Goal: Task Accomplishment & Management: Complete application form

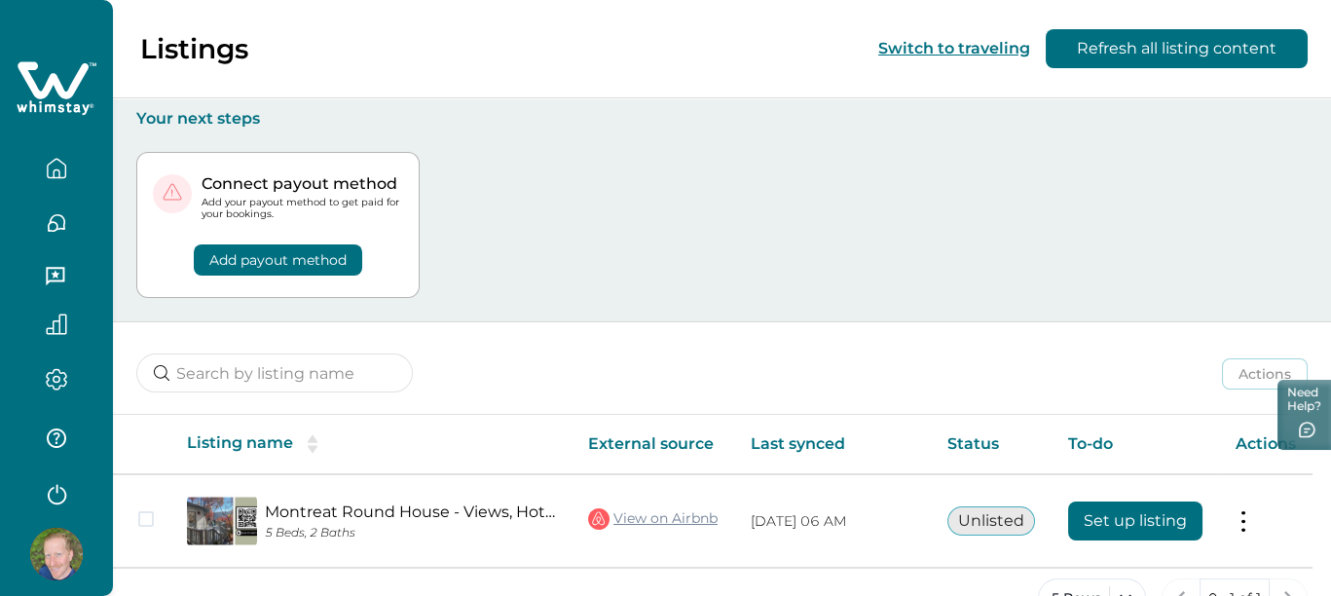
click at [323, 253] on button "Add payout method" at bounding box center [278, 259] width 168 height 31
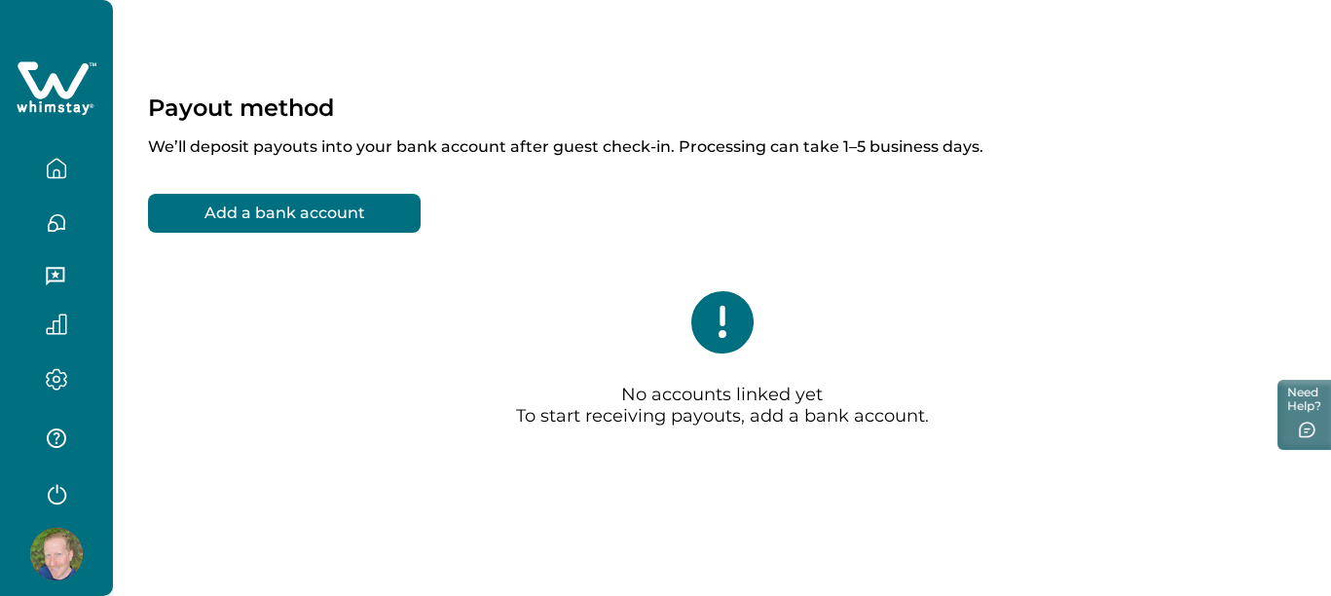
click at [302, 217] on button "Add a bank account" at bounding box center [284, 213] width 273 height 39
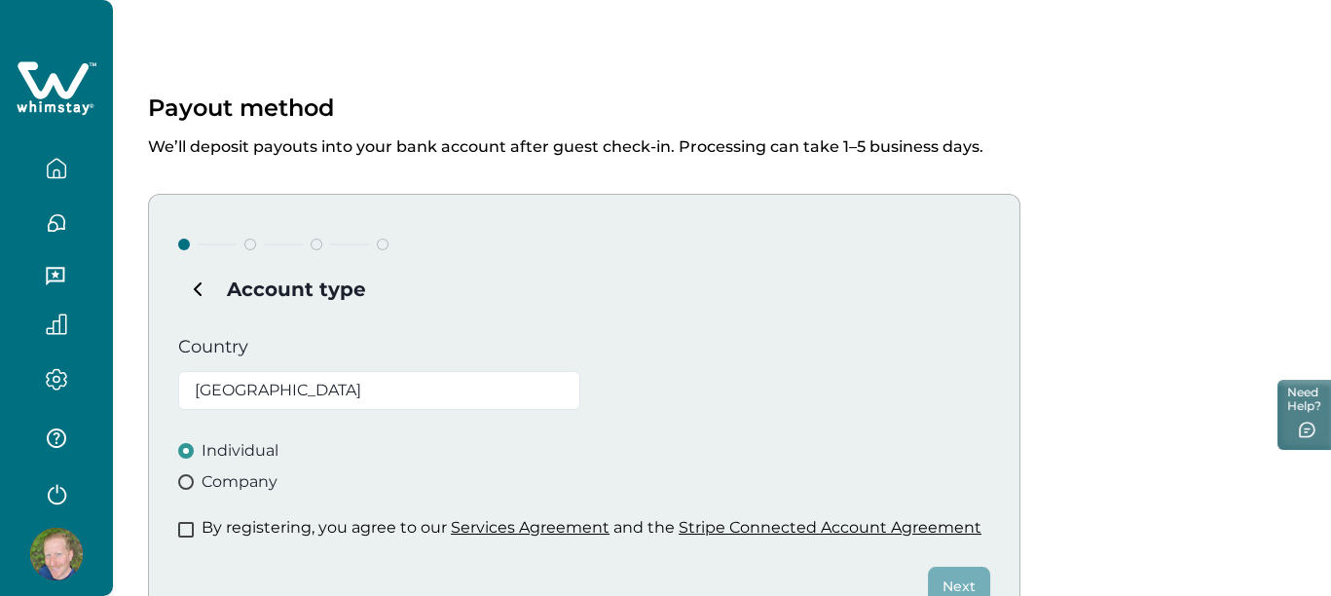
click at [193, 529] on span at bounding box center [186, 530] width 16 height 16
click at [955, 583] on button "Next" at bounding box center [959, 586] width 62 height 39
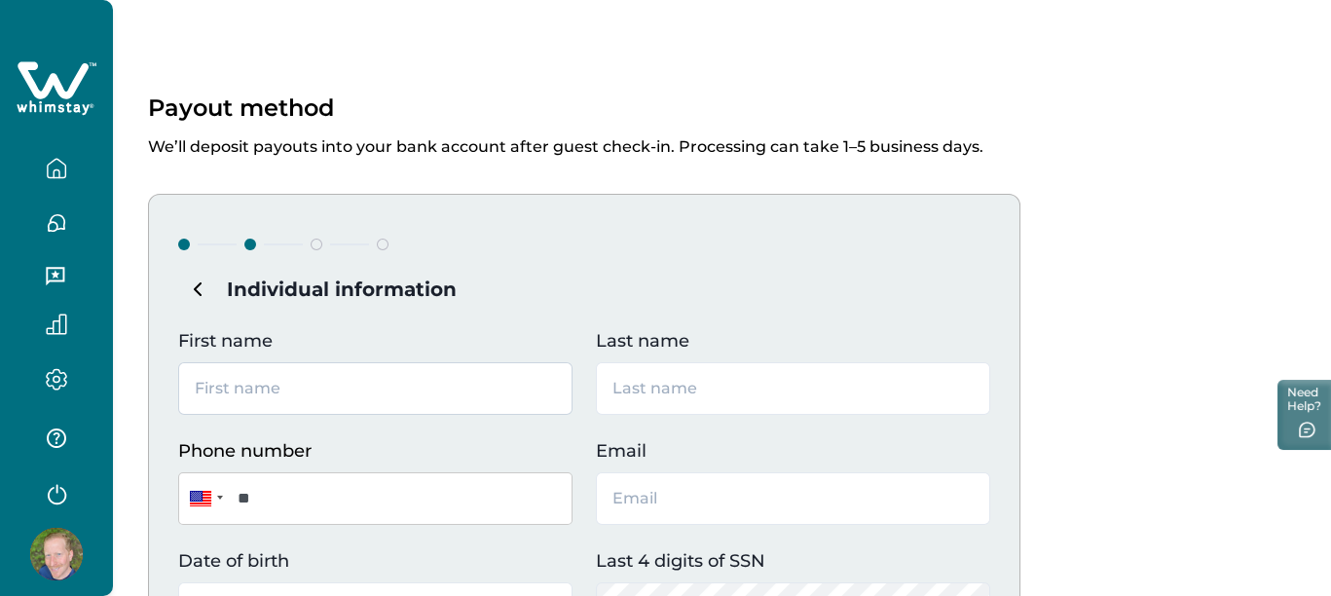
click at [453, 392] on input "First name" at bounding box center [375, 388] width 394 height 53
type input "[PERSON_NAME]"
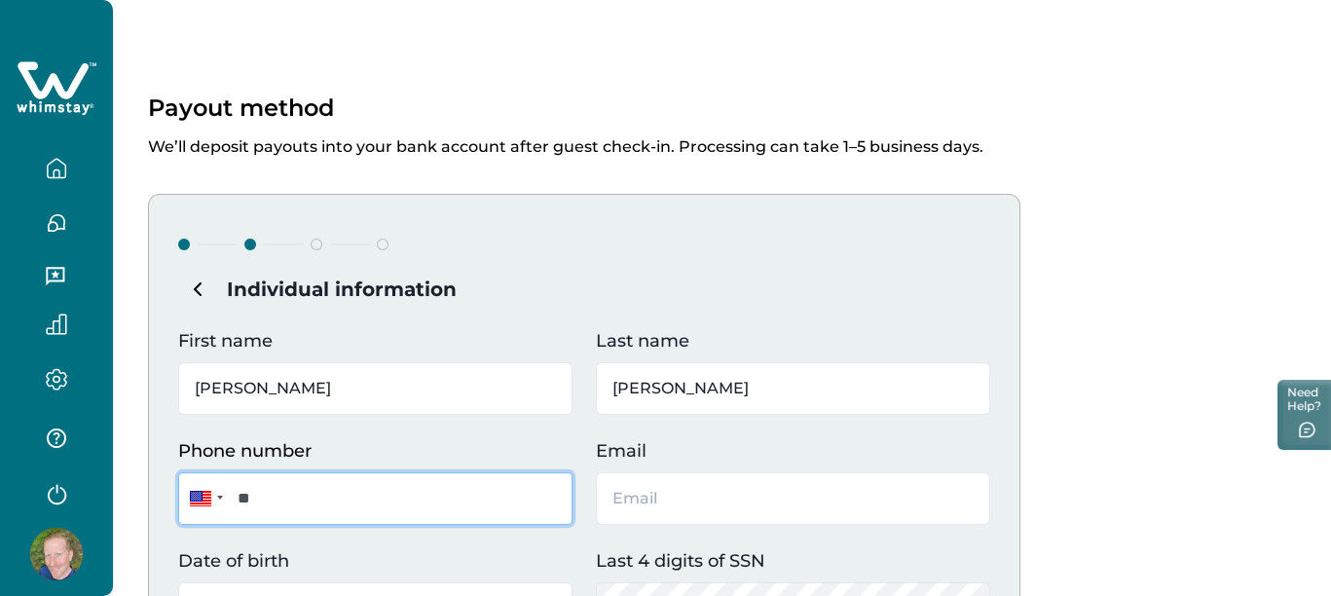
click at [421, 498] on input "**" at bounding box center [375, 498] width 394 height 53
type input "**********"
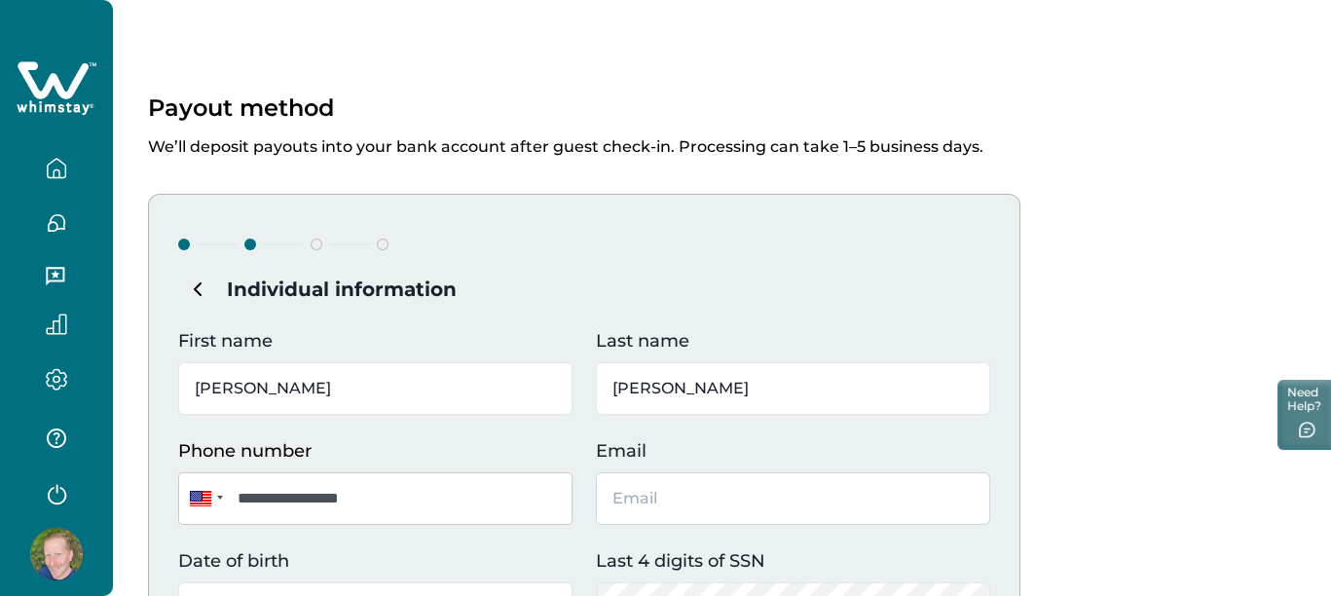
click at [651, 491] on input "Email" at bounding box center [793, 498] width 394 height 53
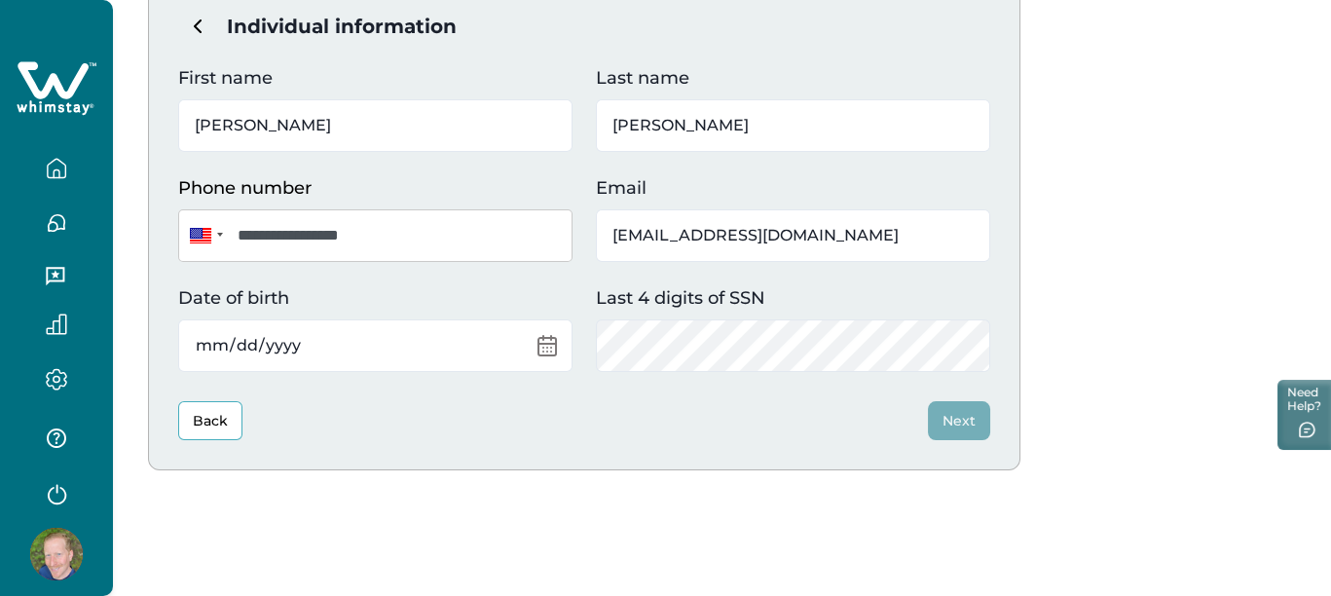
scroll to position [275, 0]
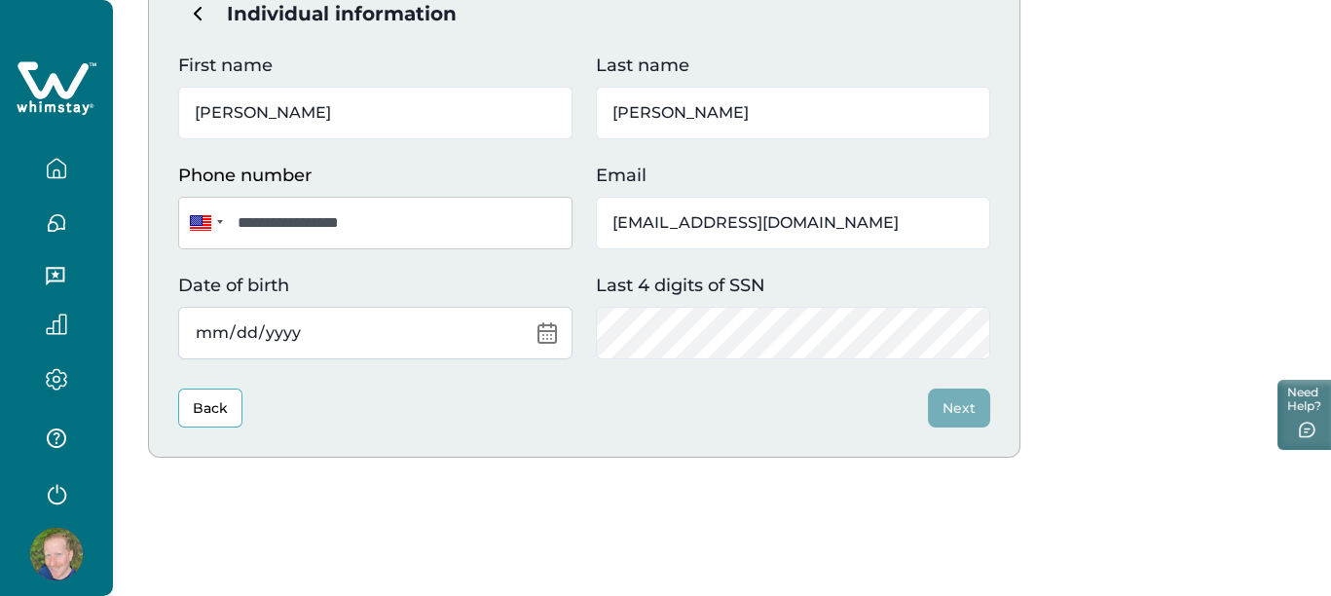
type input "[EMAIL_ADDRESS][DOMAIN_NAME]"
click at [539, 339] on input "Date of birth" at bounding box center [375, 333] width 394 height 53
click at [226, 341] on input "Date of birth" at bounding box center [375, 333] width 394 height 53
type input "[DATE]"
click at [435, 401] on div "Back Next" at bounding box center [584, 407] width 812 height 39
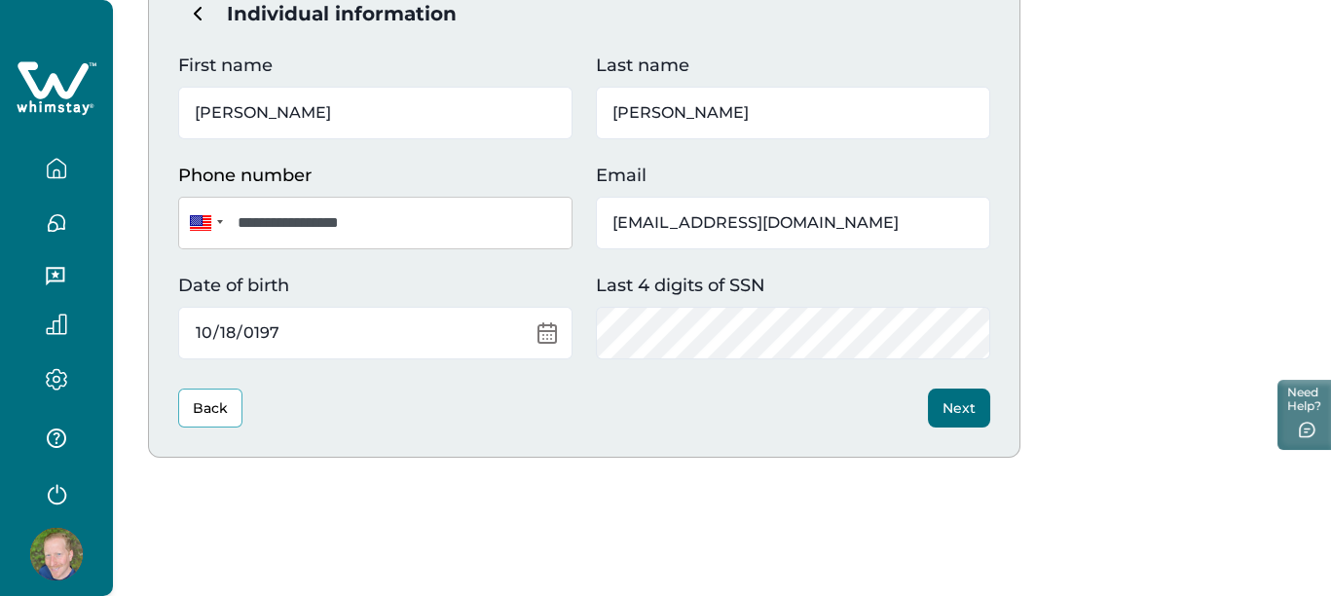
click at [634, 483] on div "**********" at bounding box center [722, 164] width 1218 height 879
click at [961, 413] on button "Next" at bounding box center [959, 407] width 62 height 39
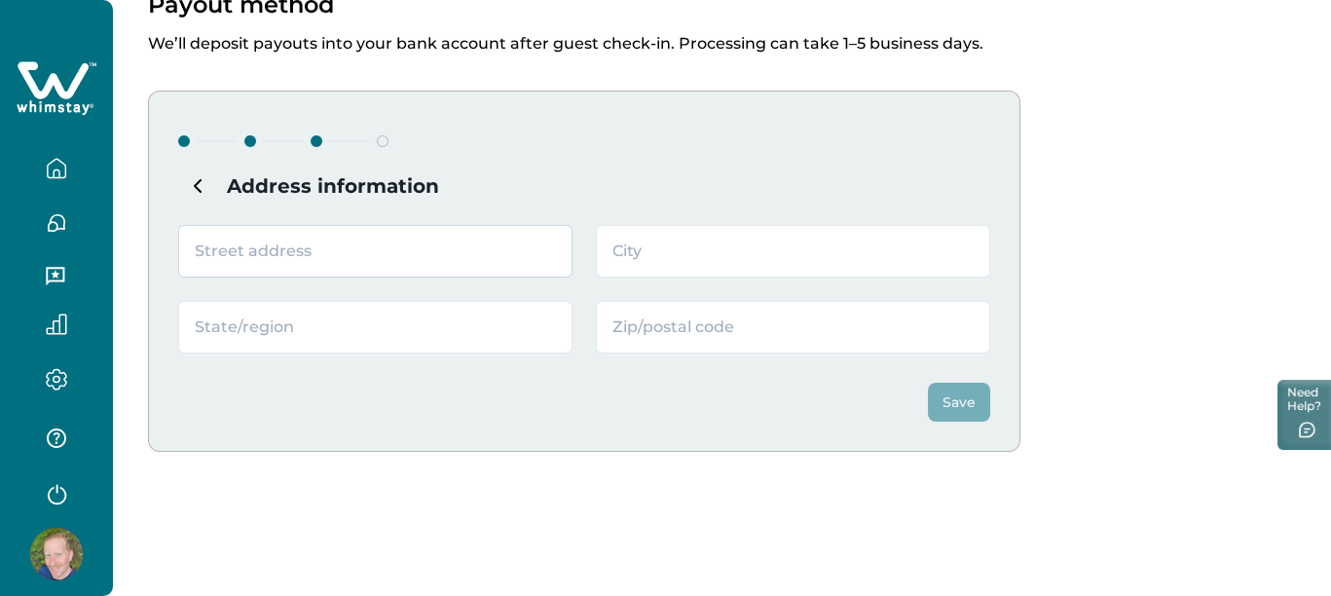
click at [332, 246] on input "text" at bounding box center [375, 251] width 394 height 53
type input "[STREET_ADDRESS][PERSON_NAME]"
type input "Charlotte"
type input "NC"
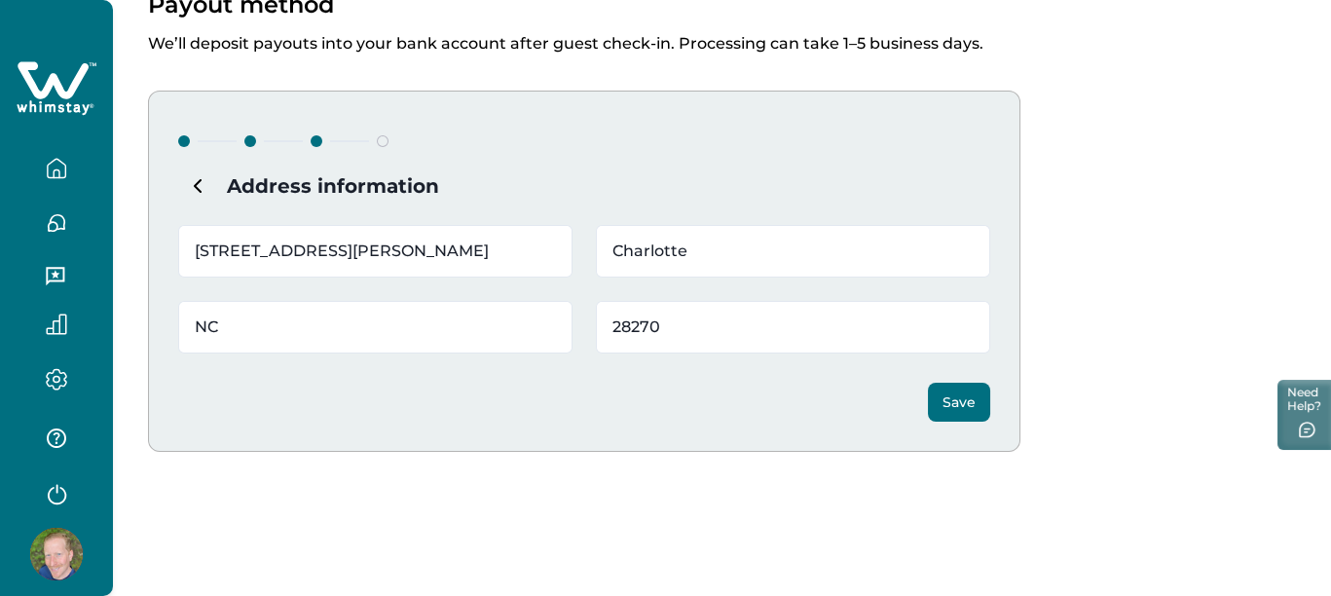
type input "28270"
click at [959, 406] on button "Save" at bounding box center [959, 402] width 62 height 39
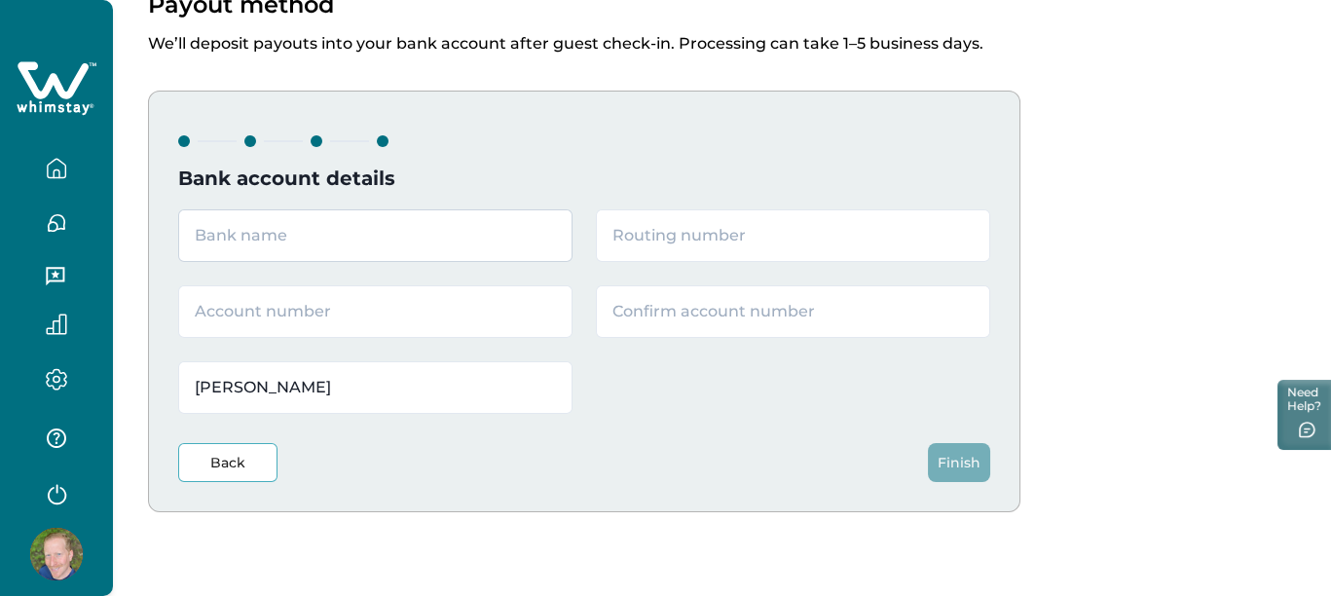
click at [368, 251] on input "text" at bounding box center [375, 235] width 394 height 53
type input "[PERSON_NAME] Fargo"
click at [338, 302] on input "text" at bounding box center [375, 311] width 394 height 53
click at [627, 253] on input "text" at bounding box center [793, 235] width 394 height 53
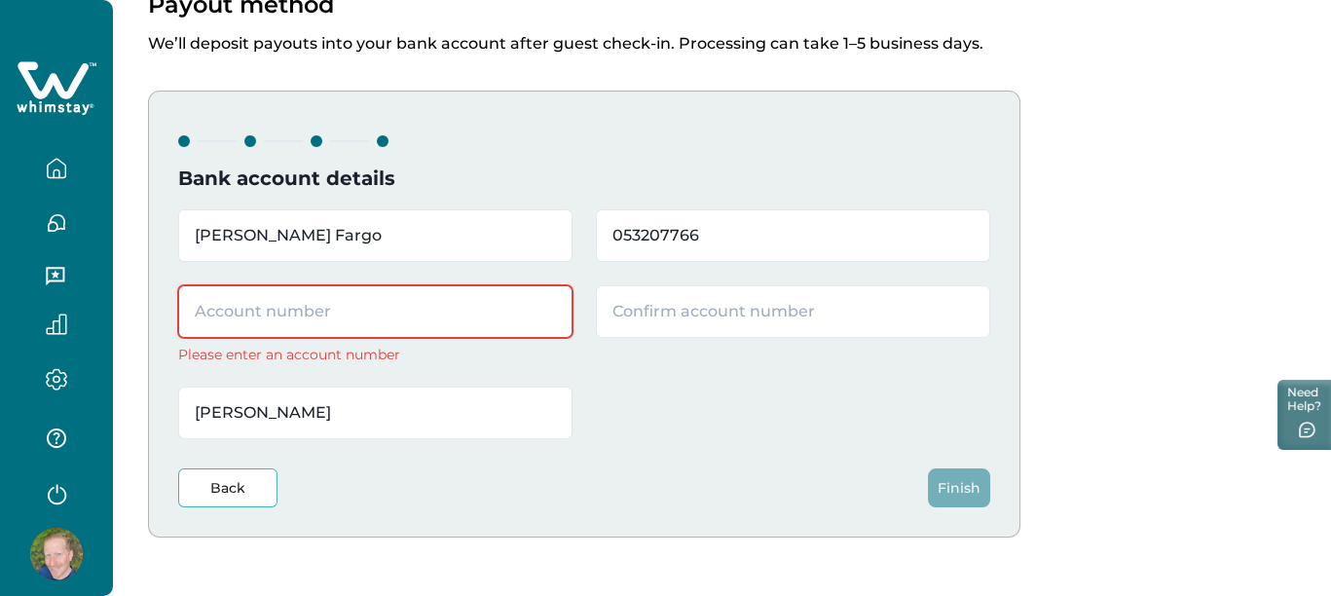
type input "053207766"
click at [399, 308] on input "text" at bounding box center [375, 311] width 394 height 53
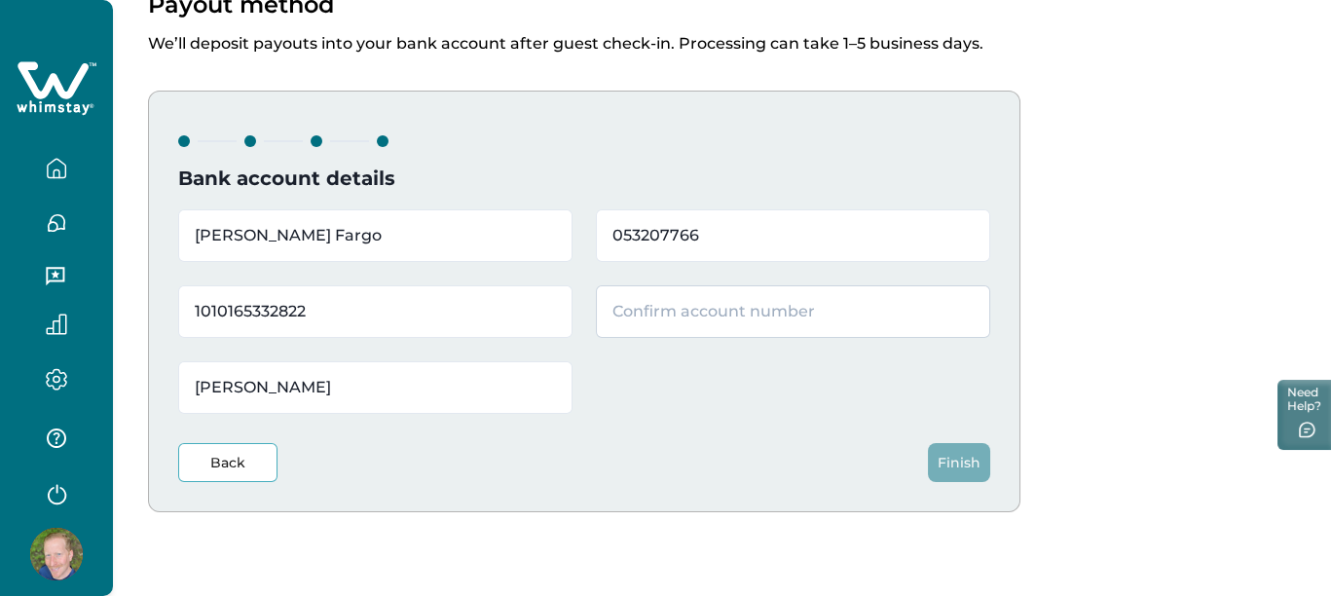
type input "1010165332822"
click at [659, 307] on input "text" at bounding box center [793, 311] width 394 height 53
type input "1010165332822"
click at [958, 467] on button "Finish" at bounding box center [959, 462] width 62 height 39
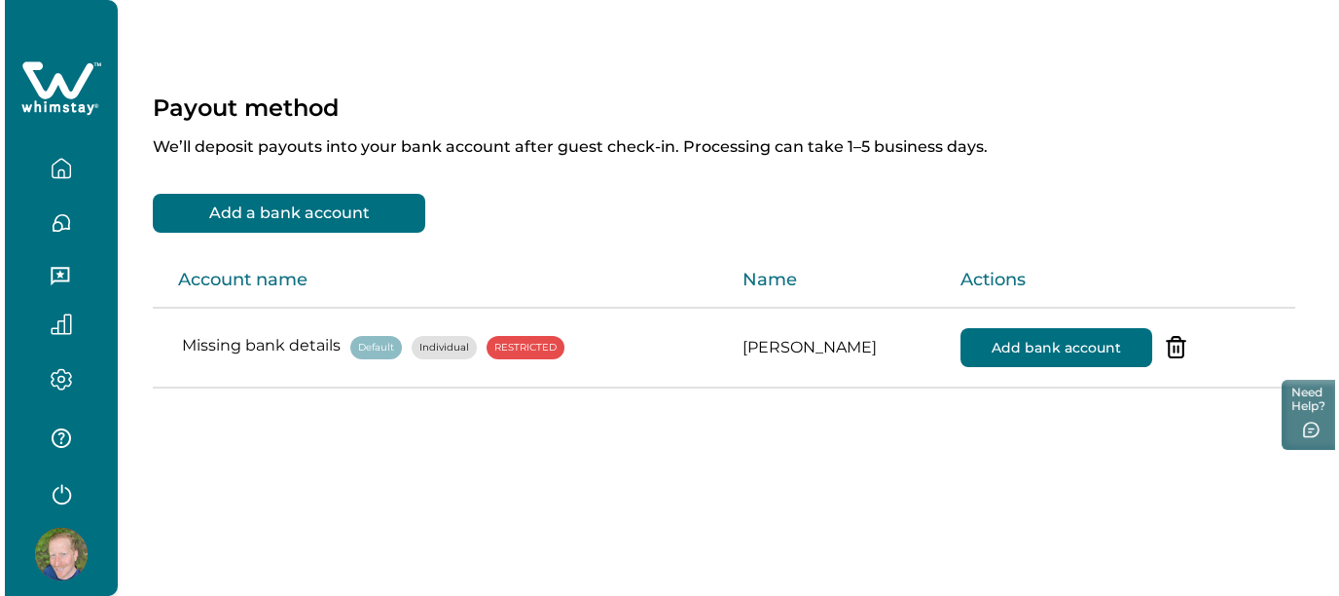
scroll to position [0, 0]
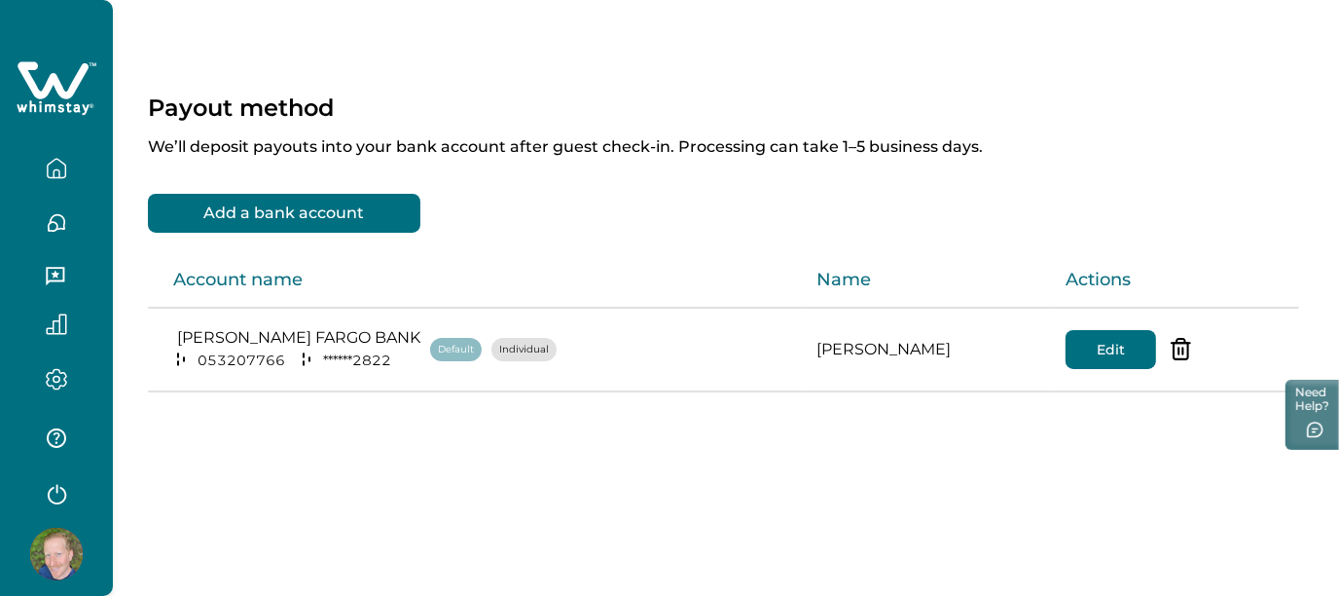
click at [768, 523] on div "Payout method We’ll deposit payouts into your bank account after guest check-in…" at bounding box center [726, 269] width 1227 height 538
click at [825, 514] on div "Payout method We’ll deposit payouts into your bank account after guest check-in…" at bounding box center [726, 269] width 1227 height 538
click at [1325, 213] on div "Payout method We’ll deposit payouts into your bank account after guest check-in…" at bounding box center [726, 269] width 1227 height 538
click at [1309, 418] on button "Need Help?" at bounding box center [1310, 413] width 58 height 73
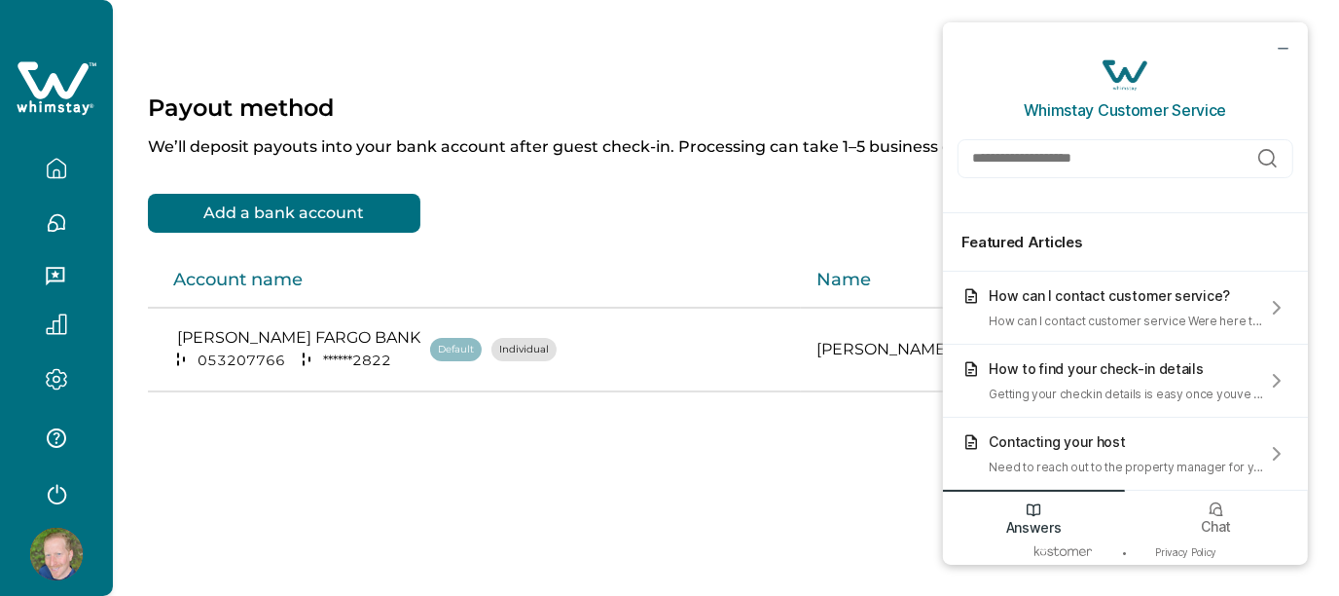
click at [819, 519] on div "Payout method We’ll deposit payouts into your bank account after guest check-in…" at bounding box center [726, 269] width 1227 height 538
click at [740, 93] on div "Payout method" at bounding box center [726, 107] width 1156 height 28
click at [737, 83] on div "Payout method We’ll deposit payouts into your bank account after guest check-in…" at bounding box center [726, 269] width 1227 height 538
click at [1281, 49] on icon "minimize chat widget" at bounding box center [1282, 48] width 18 height 18
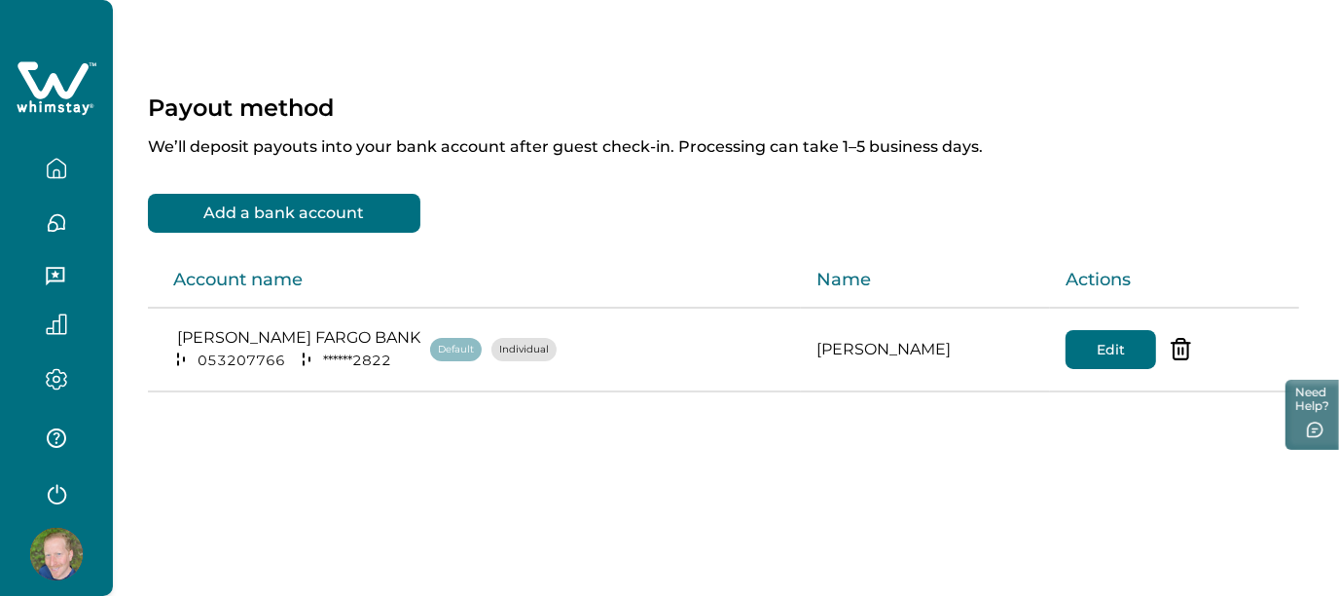
click at [376, 476] on div "Payout method We’ll deposit payouts into your bank account after guest check-in…" at bounding box center [726, 269] width 1227 height 538
click at [1116, 123] on p "We’ll deposit payouts into your bank account after guest check-in. Processing c…" at bounding box center [726, 139] width 1156 height 35
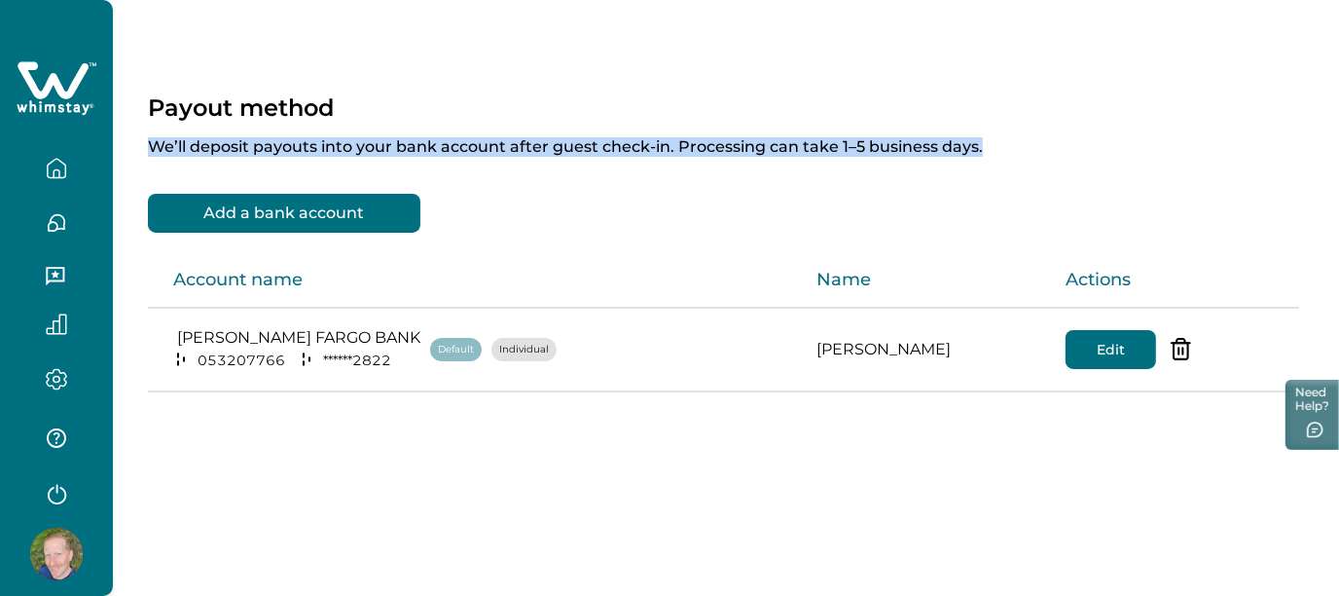
drag, startPoint x: 1338, startPoint y: 132, endPoint x: 1338, endPoint y: 65, distance: 67.2
click at [1338, 65] on div "Payout method We’ll deposit payouts into your bank account after guest check-in…" at bounding box center [726, 269] width 1227 height 538
click at [948, 110] on div "Payout method" at bounding box center [726, 107] width 1156 height 28
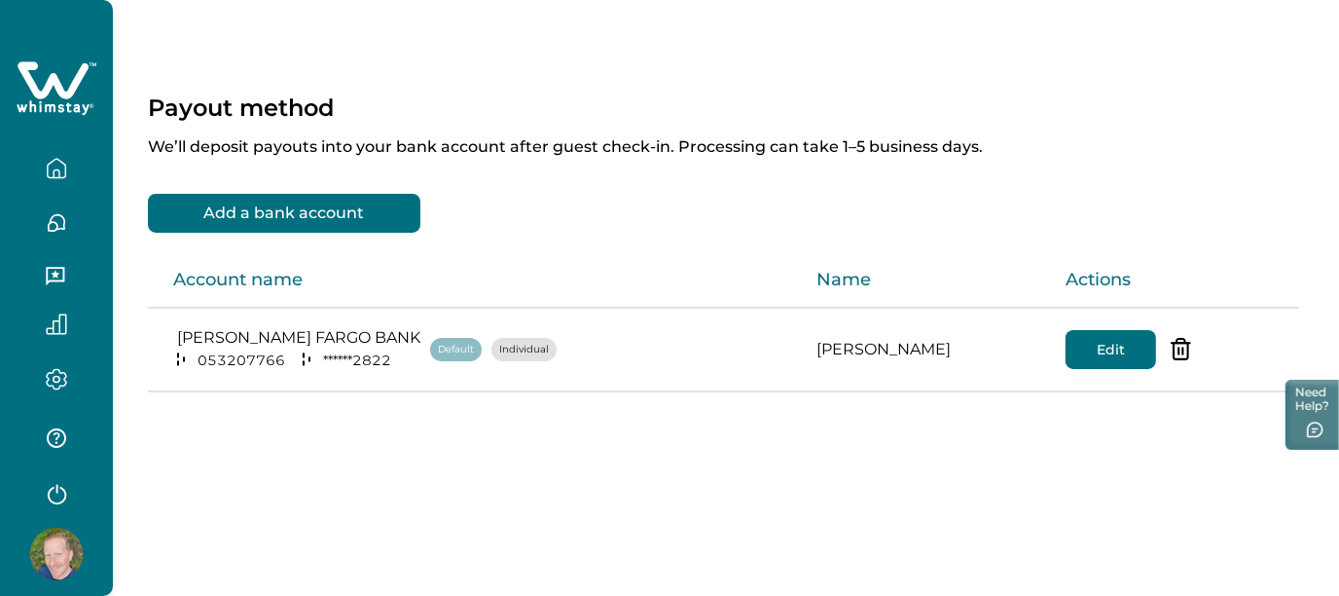
click at [355, 541] on div "Payout method We’ll deposit payouts into your bank account after guest check-in…" at bounding box center [726, 298] width 1227 height 596
click at [55, 172] on icon "button" at bounding box center [56, 168] width 21 height 21
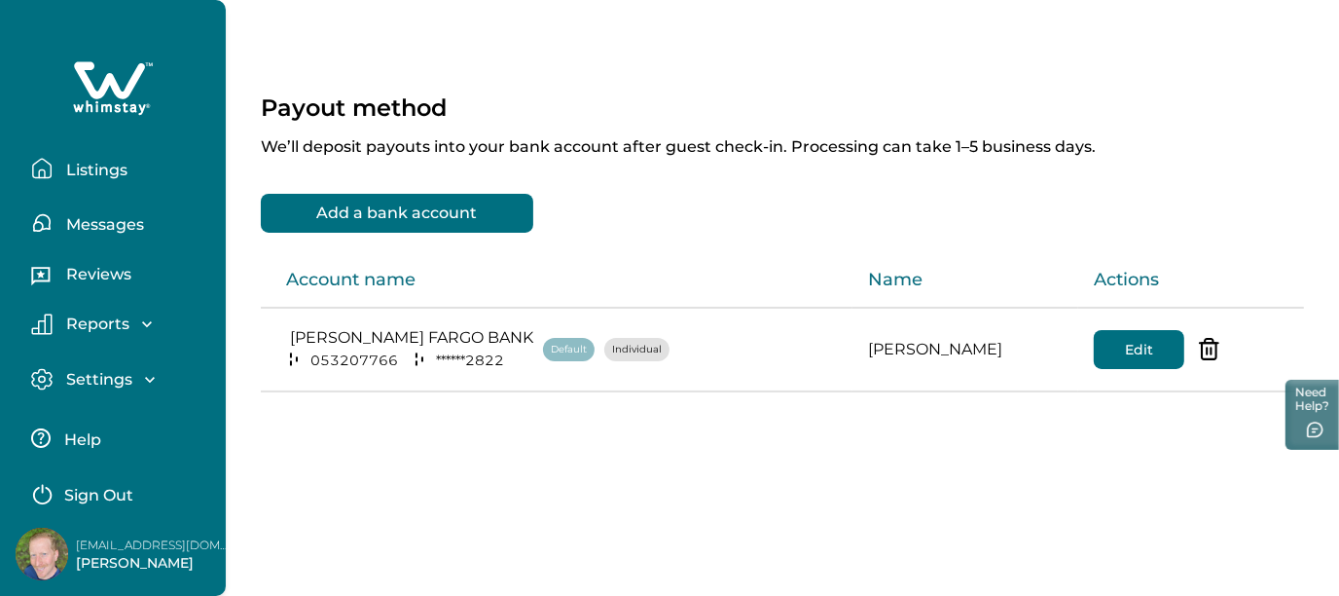
click at [102, 166] on p "Listings" at bounding box center [93, 170] width 67 height 19
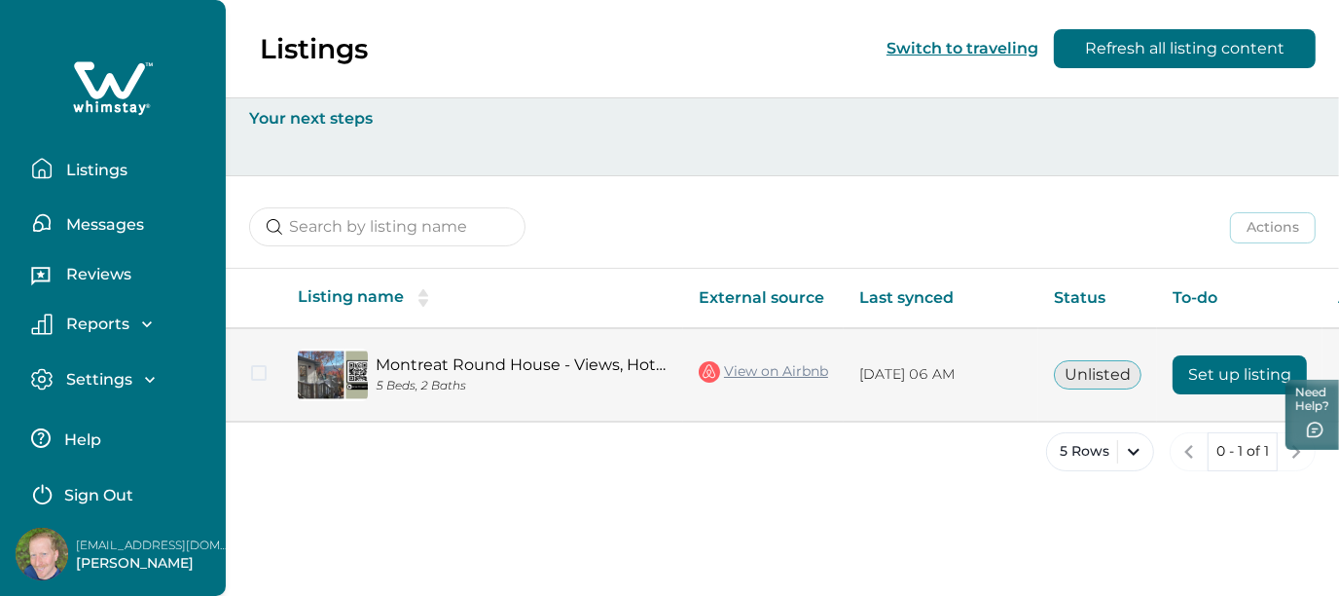
click at [1229, 374] on button "Set up listing" at bounding box center [1240, 374] width 134 height 39
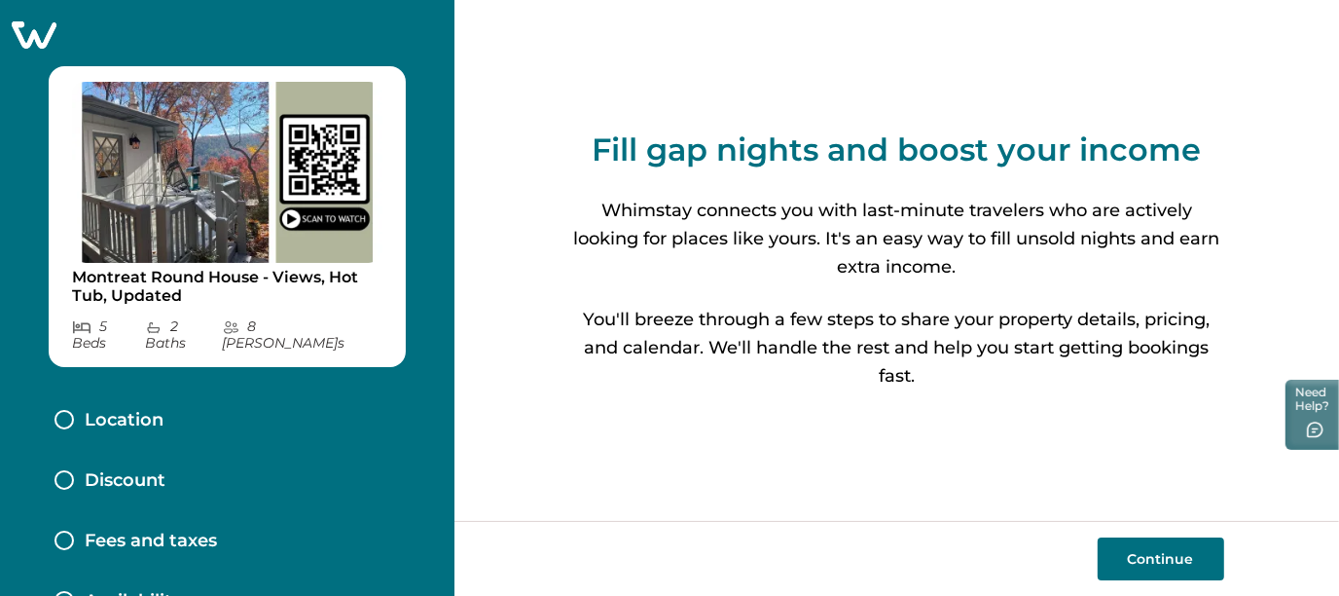
click at [1172, 558] on button "Continue" at bounding box center [1161, 558] width 127 height 43
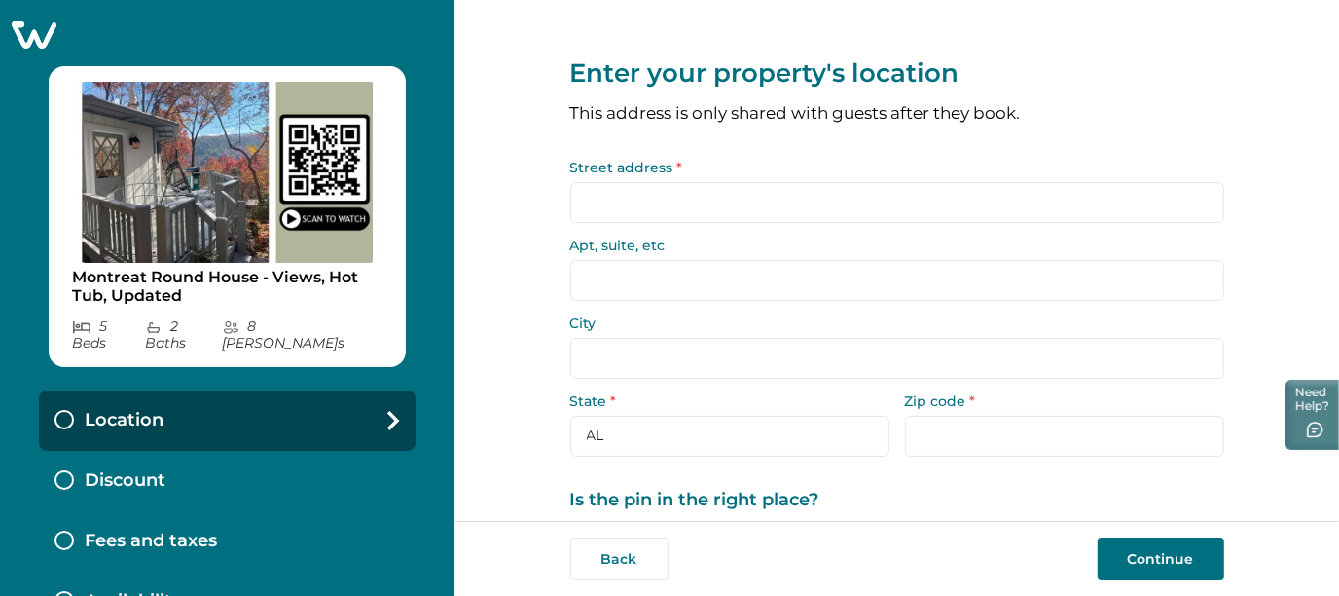
click at [690, 211] on input "Street address *" at bounding box center [897, 202] width 654 height 41
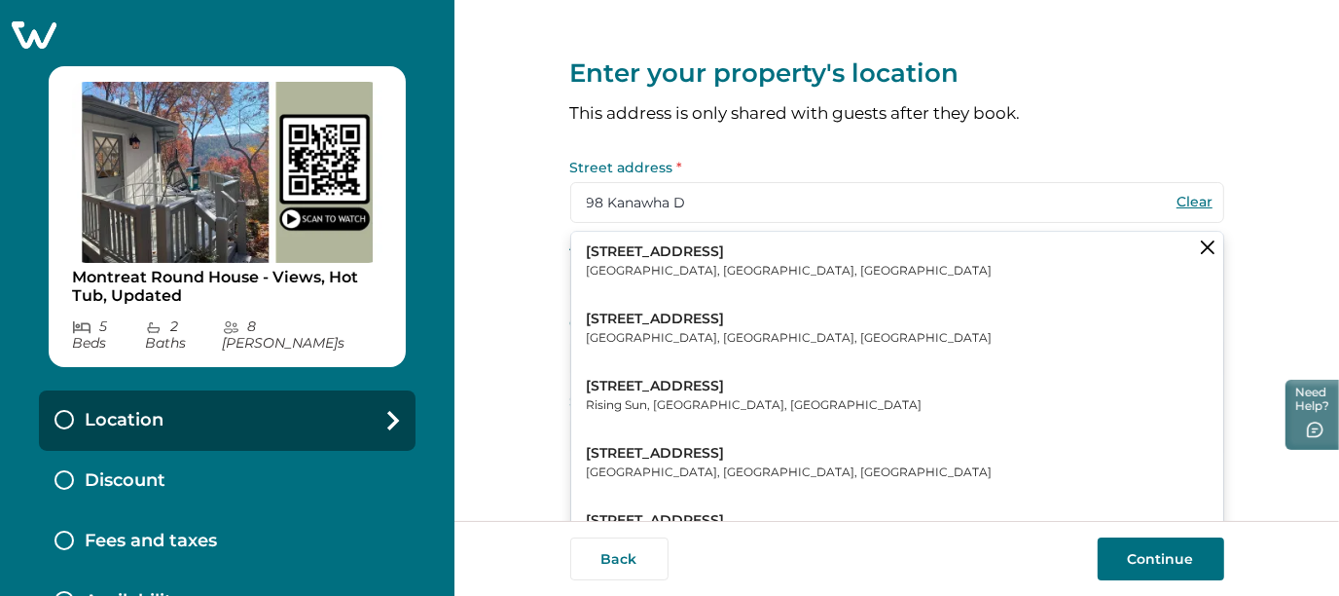
click at [669, 258] on p "[STREET_ADDRESS]" at bounding box center [790, 251] width 406 height 19
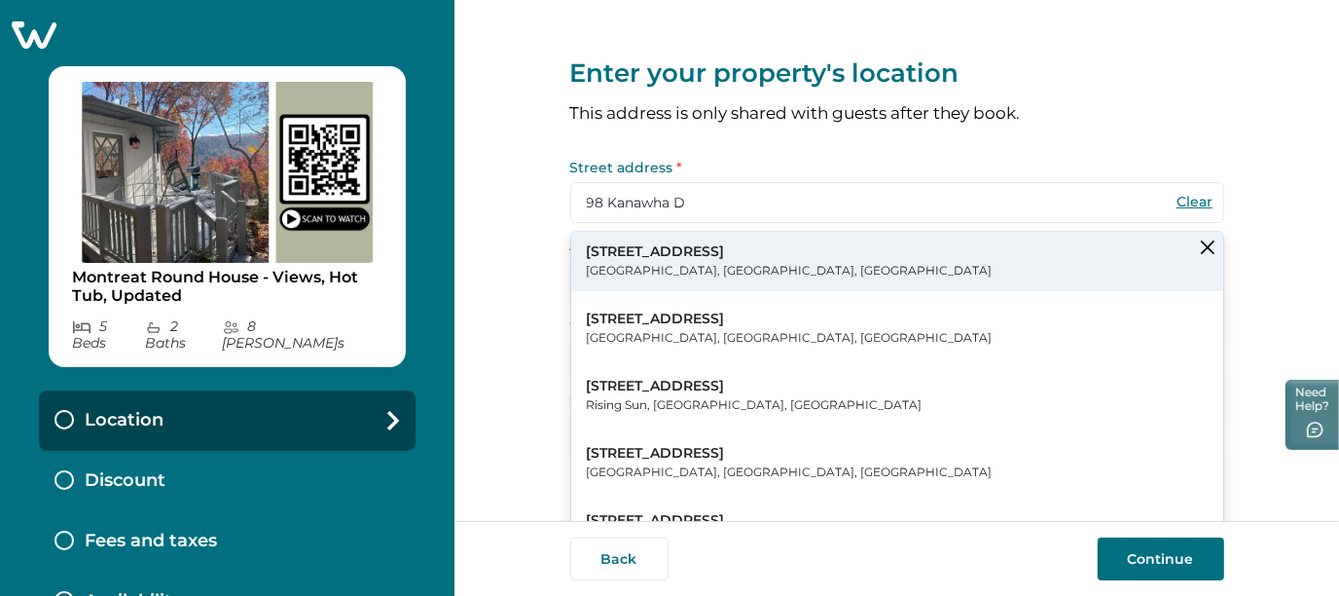
type input "98 Kanawha Dr"
type input "Black Mountain"
select select "NC"
type input "28711"
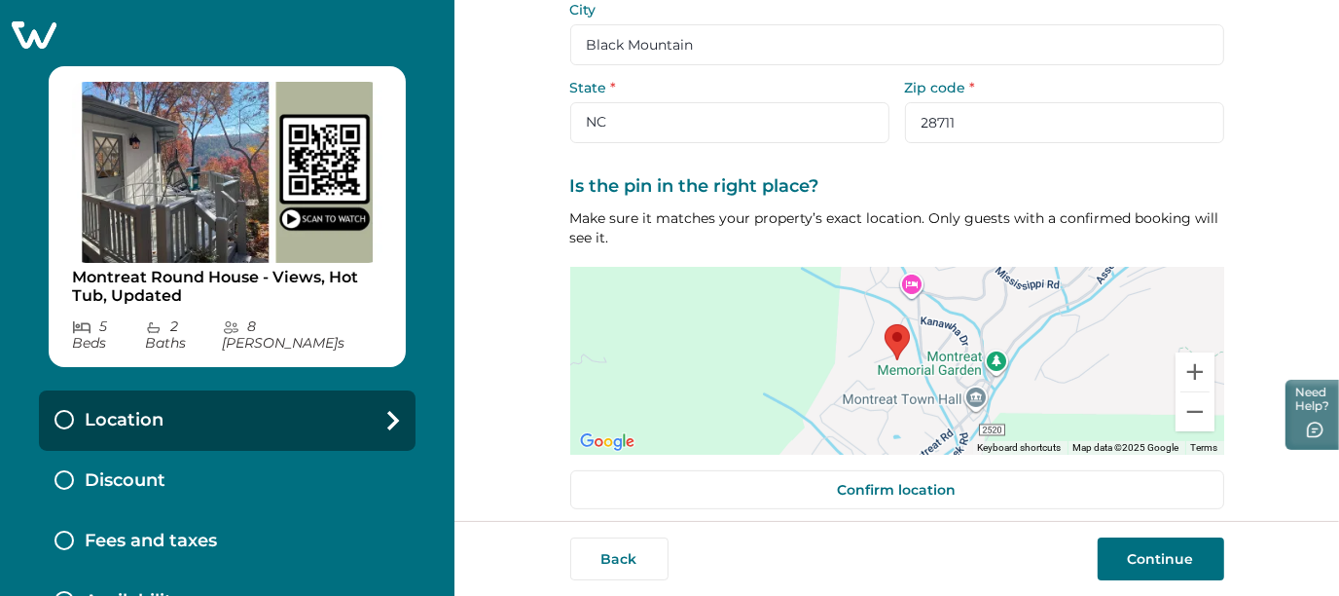
scroll to position [327, 0]
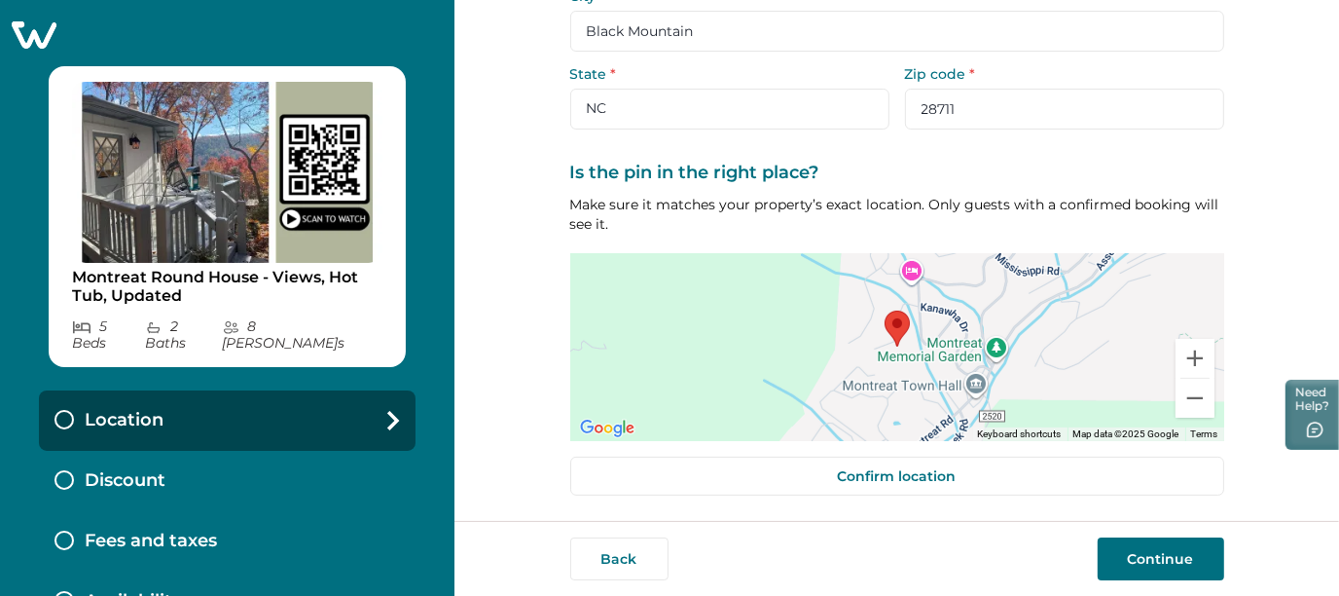
click at [1167, 574] on button "Continue" at bounding box center [1161, 558] width 127 height 43
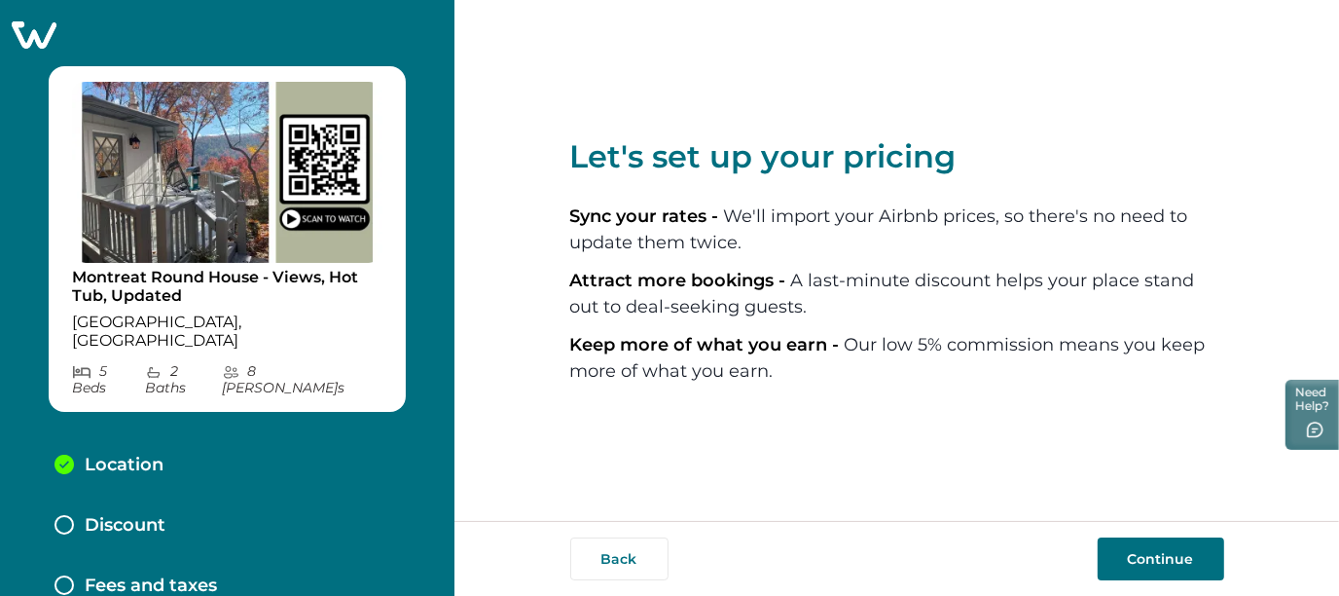
click at [1165, 563] on button "Continue" at bounding box center [1161, 558] width 127 height 43
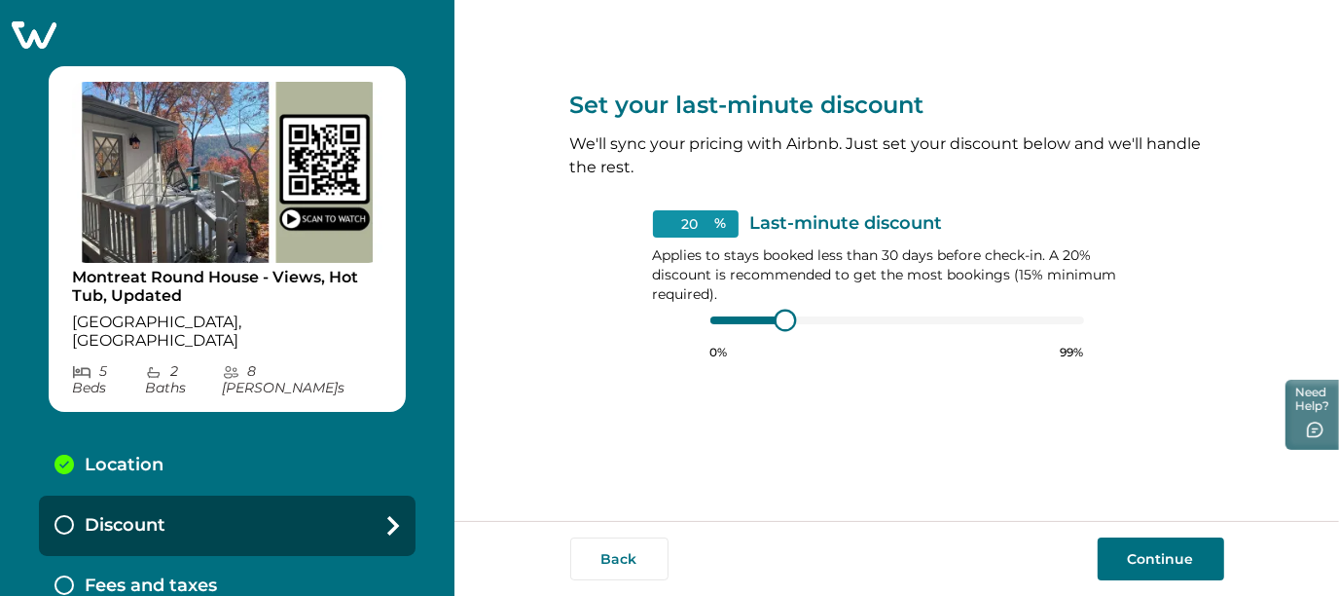
type input "15"
click at [701, 318] on div "15 % Last-minute discount Applies to stays booked less than 30 days before chec…" at bounding box center [897, 285] width 489 height 150
click at [717, 321] on div at bounding box center [739, 320] width 56 height 8
click at [744, 314] on div at bounding box center [898, 320] width 374 height 16
click at [744, 313] on div at bounding box center [898, 320] width 374 height 16
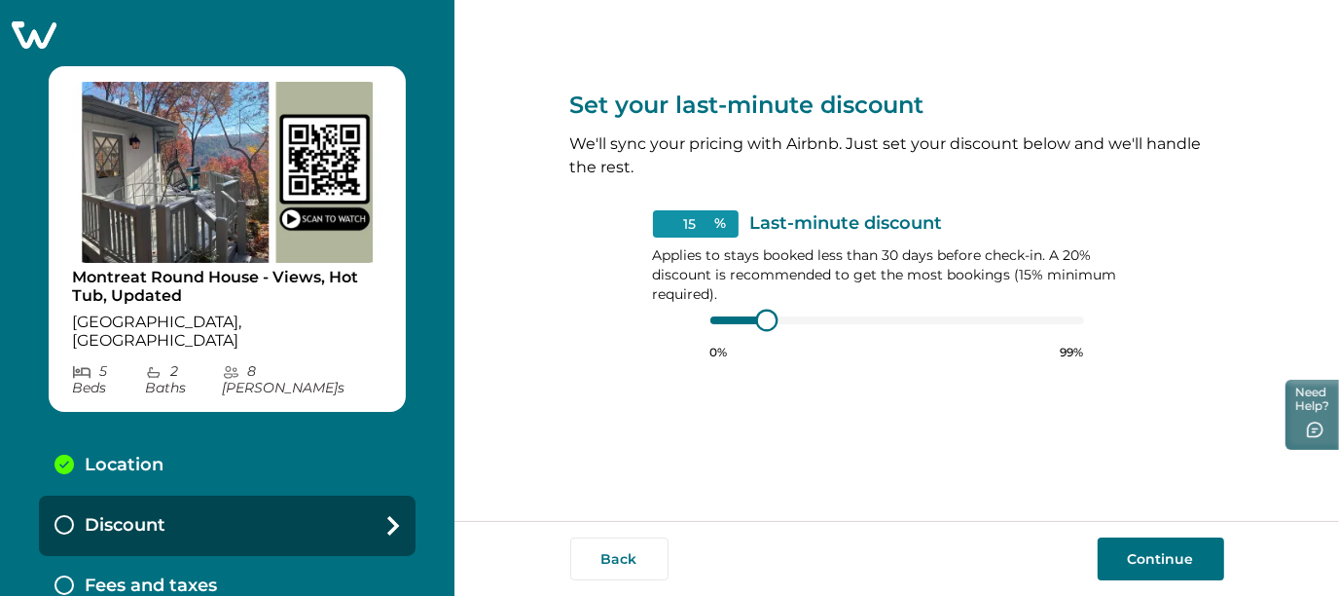
click at [750, 323] on div at bounding box center [898, 320] width 374 height 16
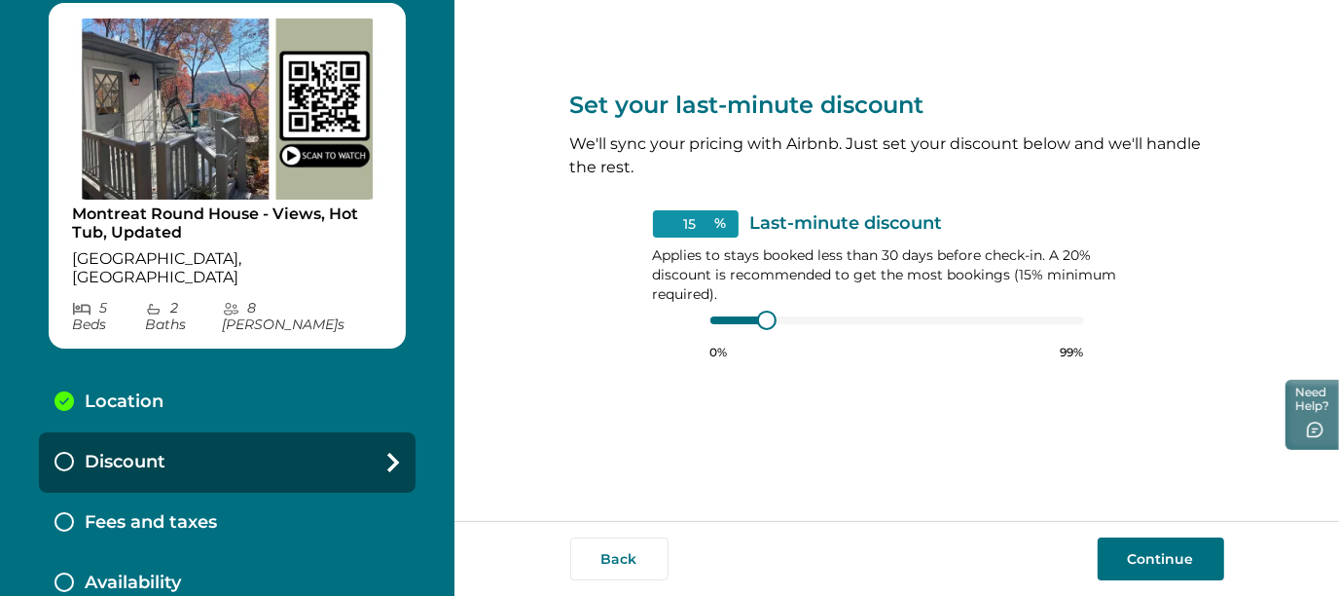
scroll to position [67, 0]
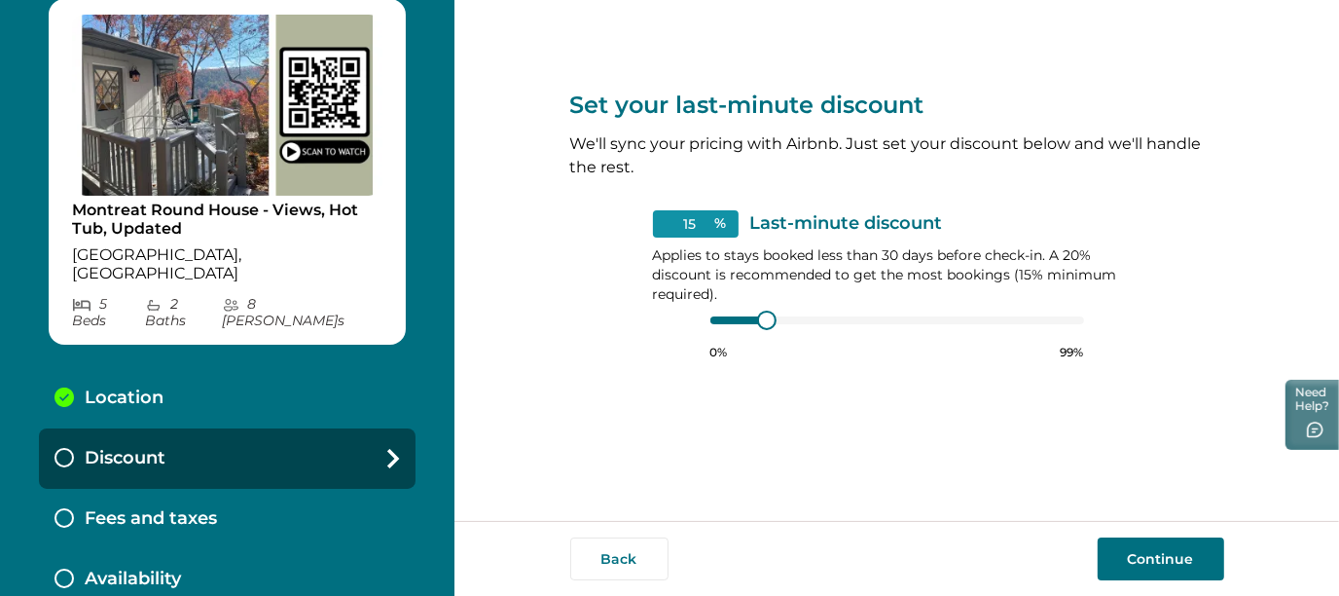
click at [1172, 553] on button "Continue" at bounding box center [1161, 558] width 127 height 43
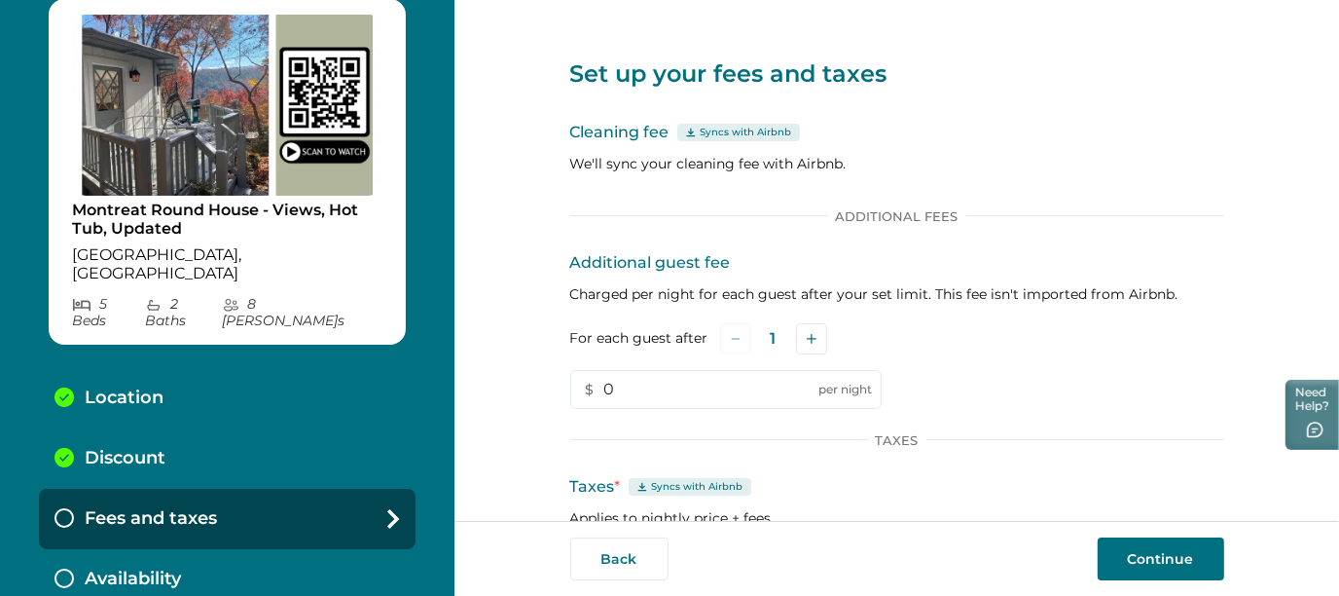
drag, startPoint x: 1329, startPoint y: 122, endPoint x: 1326, endPoint y: 131, distance: 10.2
click at [1326, 131] on div "Set up your fees and taxes Cleaning fee Syncs with Airbnb We'll sync your clean…" at bounding box center [897, 260] width 885 height 521
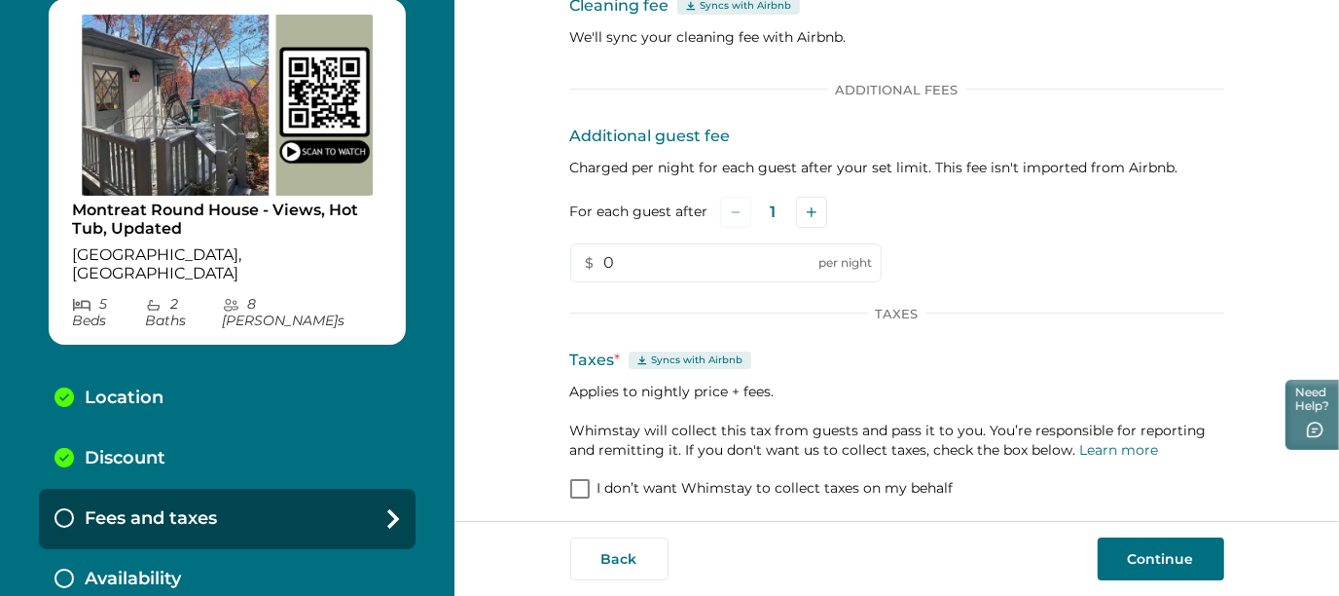
scroll to position [133, 0]
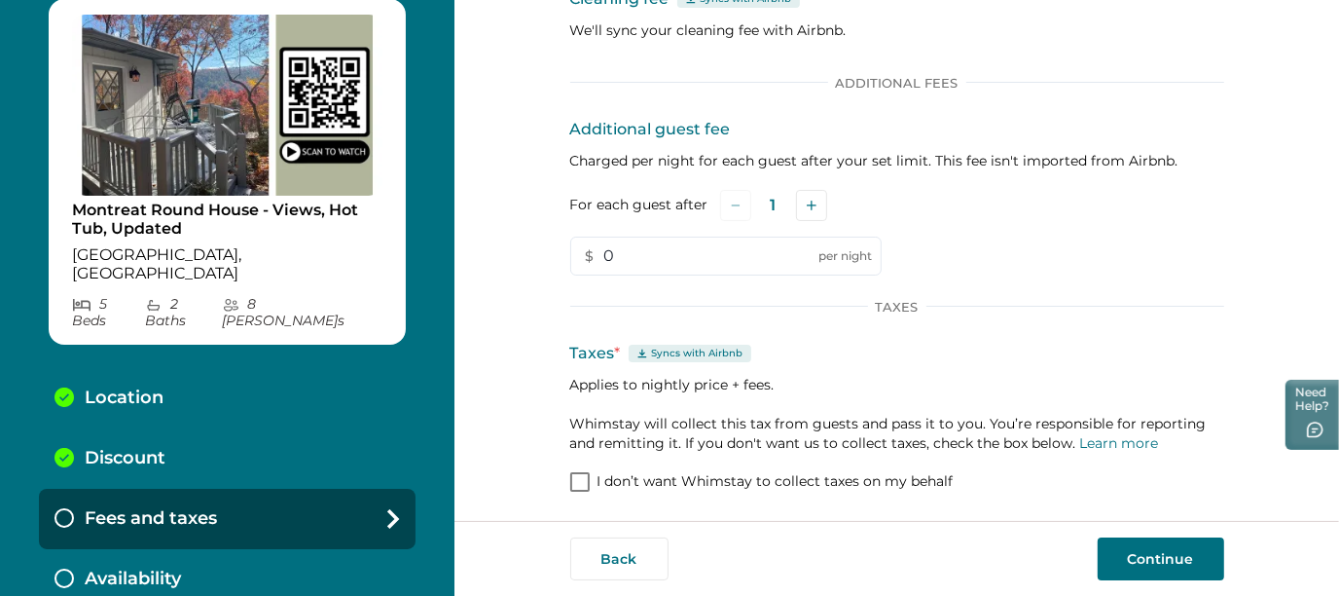
click at [570, 478] on span at bounding box center [579, 481] width 19 height 19
click at [1154, 554] on button "Continue" at bounding box center [1161, 558] width 127 height 43
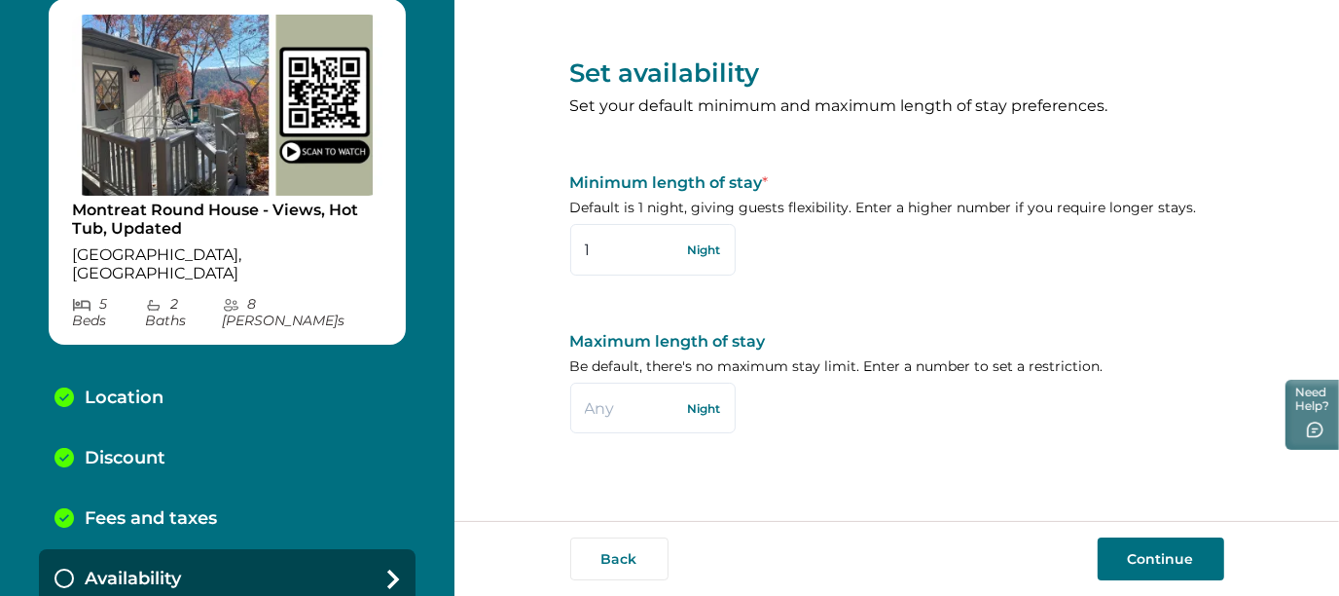
click at [1159, 556] on button "Continue" at bounding box center [1161, 558] width 127 height 43
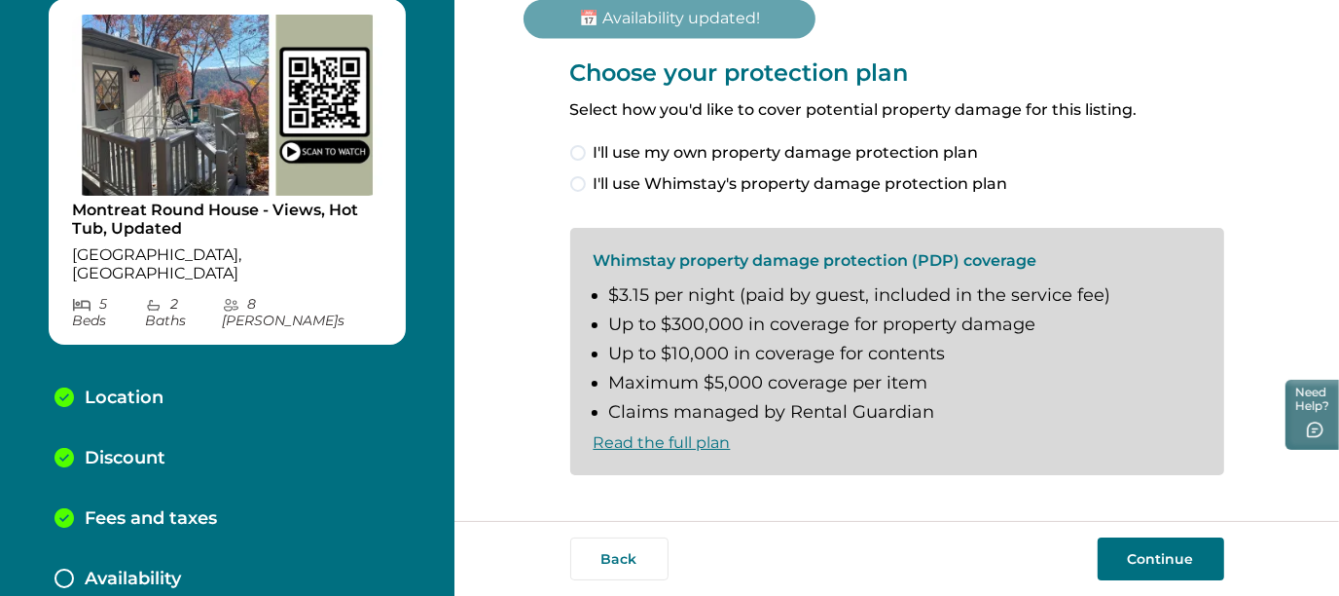
scroll to position [105, 0]
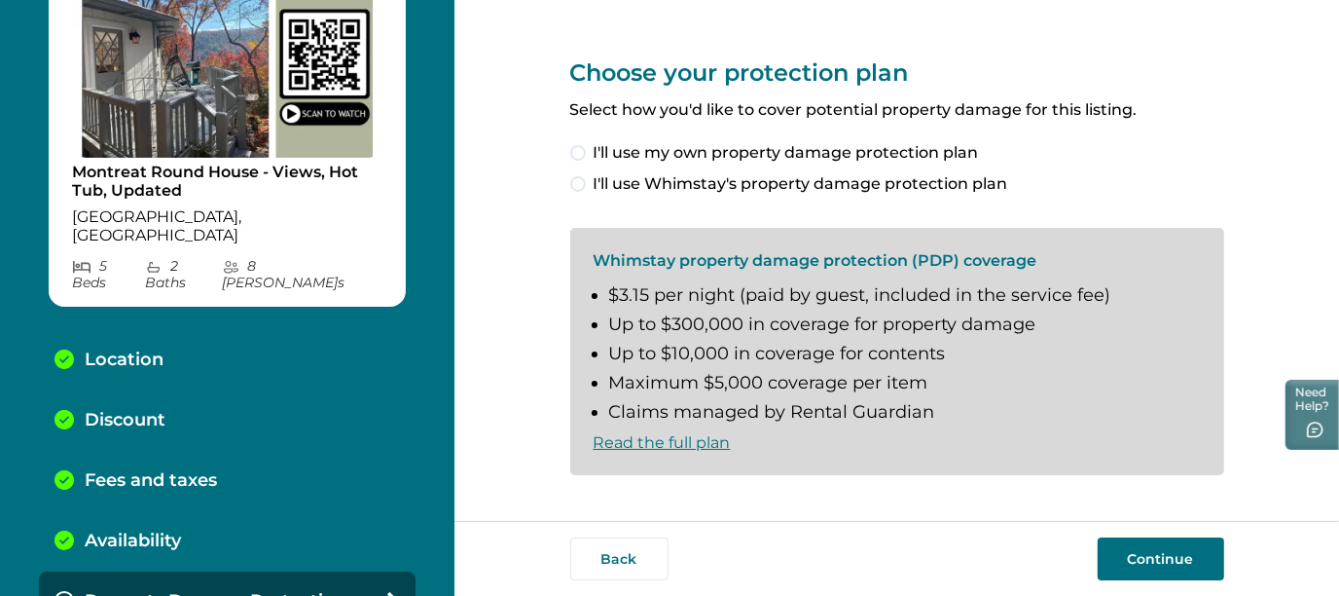
click at [570, 189] on span at bounding box center [578, 184] width 16 height 16
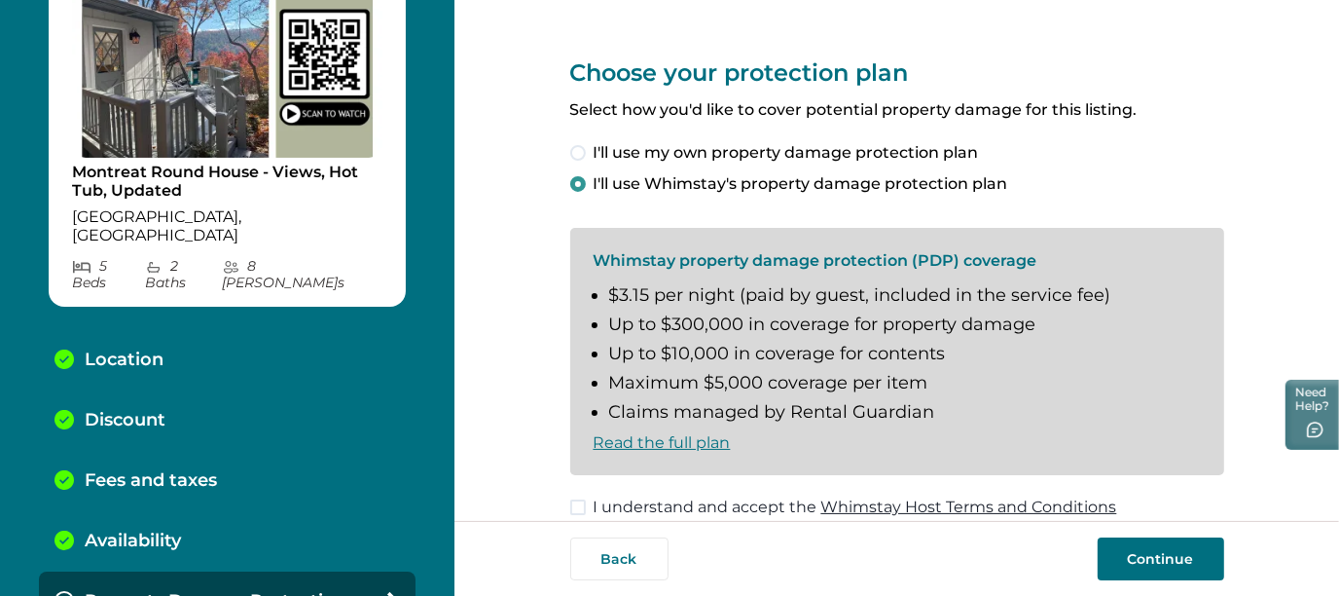
click at [570, 506] on span at bounding box center [578, 507] width 16 height 16
click at [1146, 553] on button "Continue" at bounding box center [1161, 558] width 127 height 43
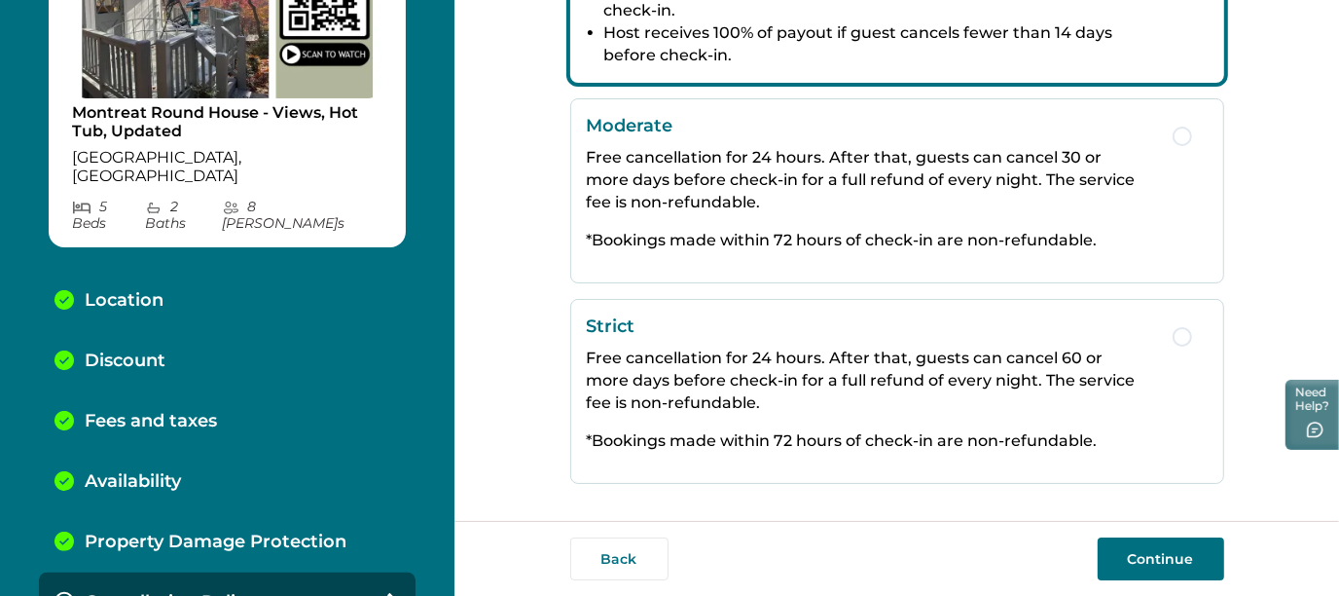
scroll to position [540, 0]
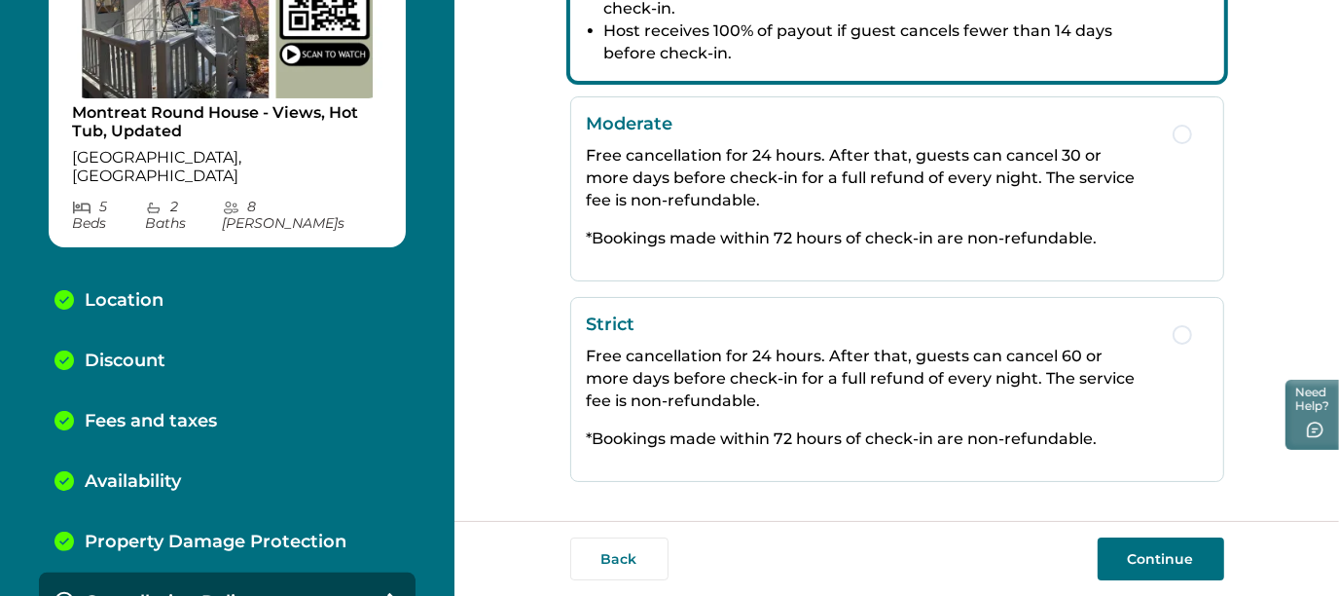
click at [943, 393] on p "Free cancellation for 24 hours. After that, guests can cancel 60 or more days b…" at bounding box center [870, 378] width 567 height 67
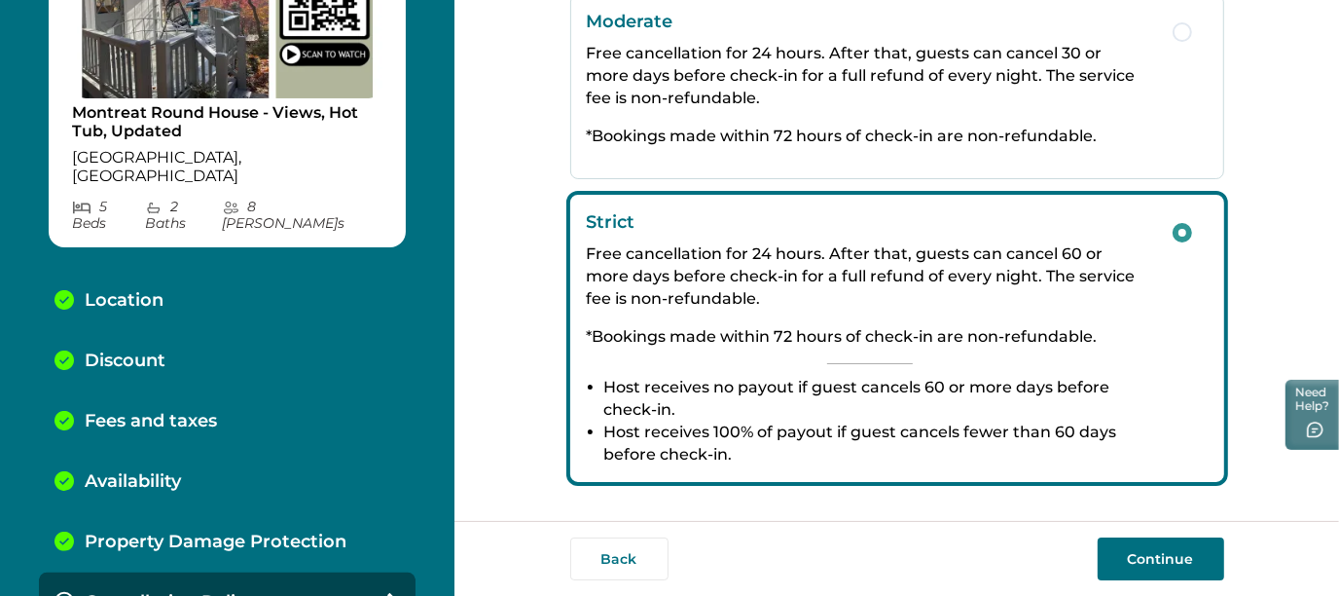
click at [1156, 570] on button "Continue" at bounding box center [1161, 558] width 127 height 43
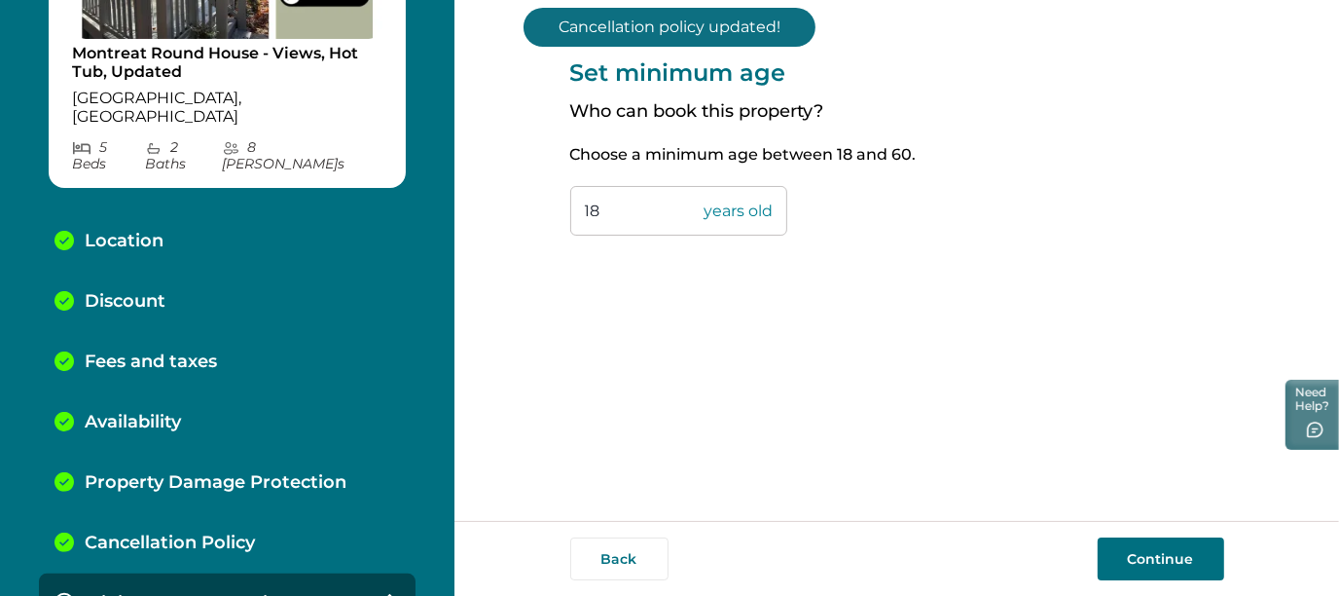
scroll to position [226, 0]
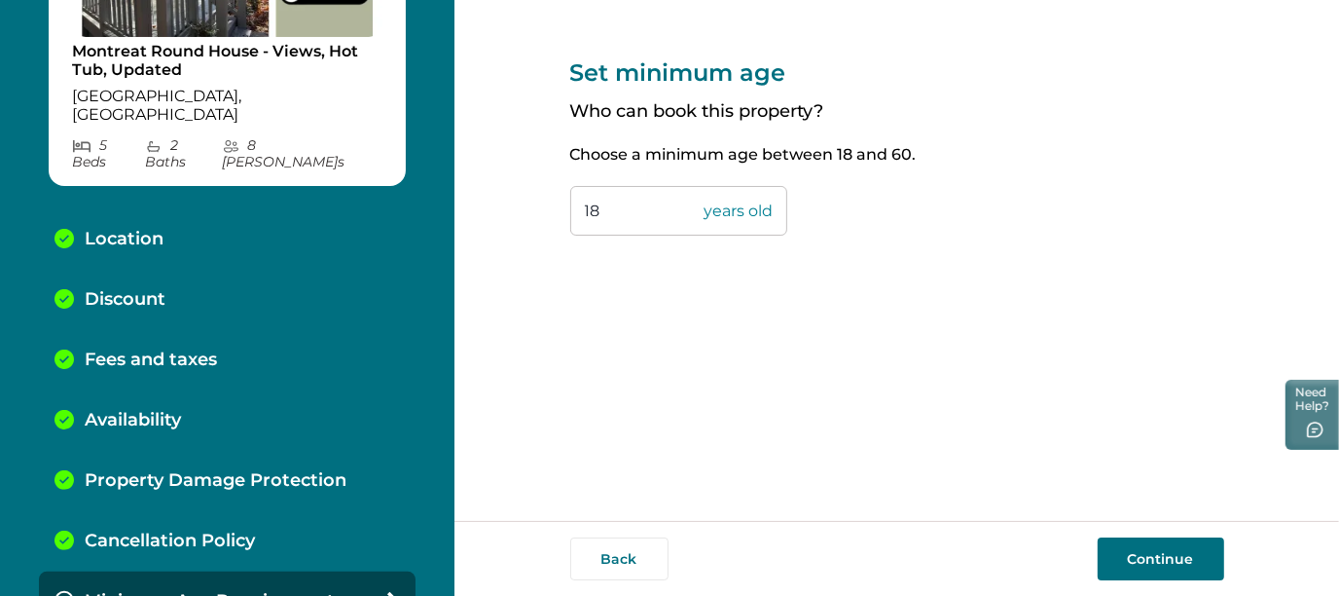
click at [600, 209] on input "18" at bounding box center [678, 211] width 217 height 50
click at [604, 209] on input "18" at bounding box center [678, 211] width 217 height 50
type input "1"
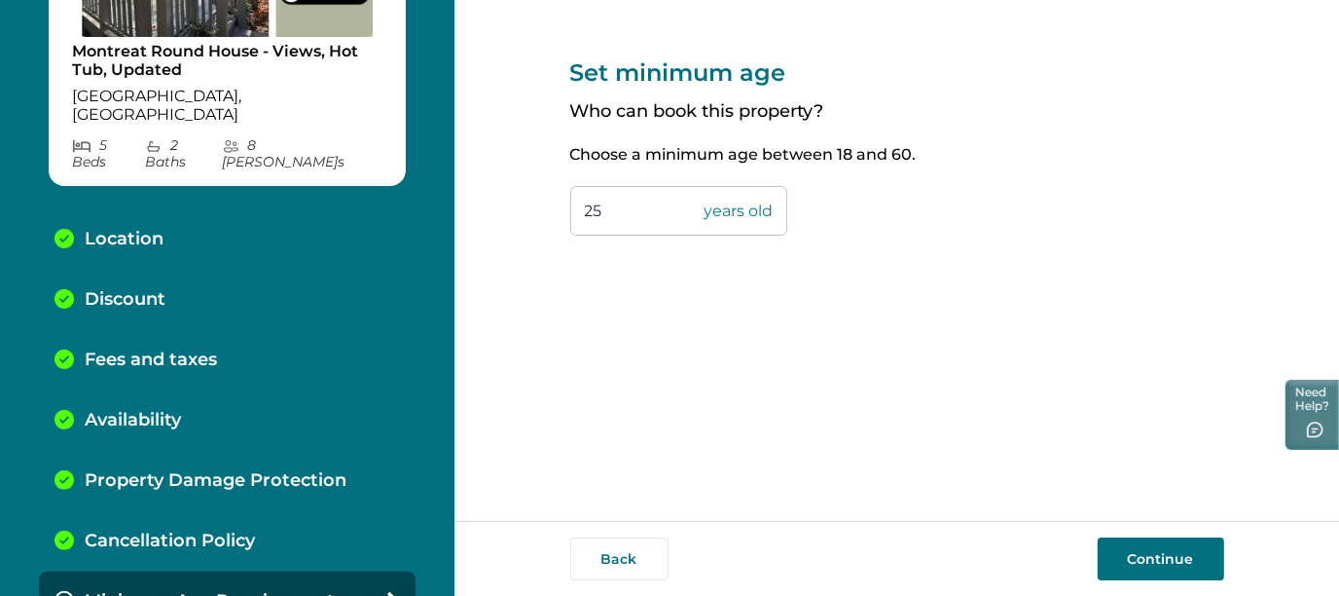
type input "25"
click at [982, 327] on div "Set minimum age Who can book this property? Choose a minimum age between 18 and…" at bounding box center [897, 260] width 654 height 521
click at [1148, 550] on button "Continue" at bounding box center [1161, 558] width 127 height 43
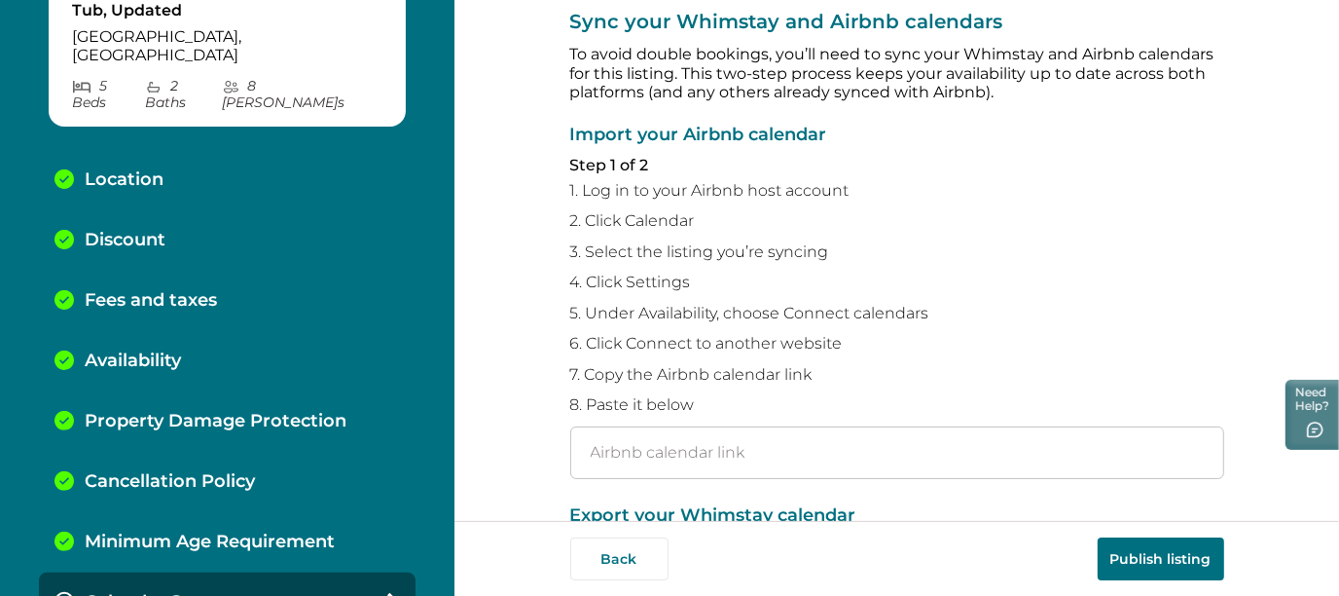
scroll to position [70, 0]
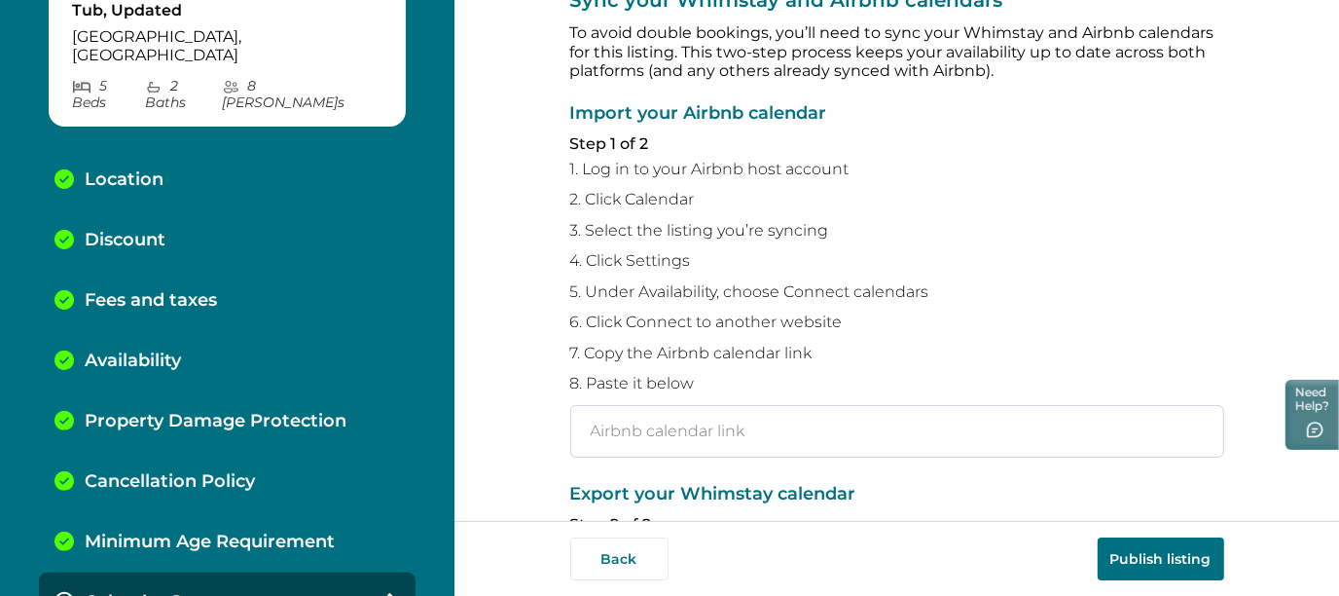
click at [806, 414] on input "text" at bounding box center [897, 431] width 654 height 53
paste input "[URL][DOMAIN_NAME]"
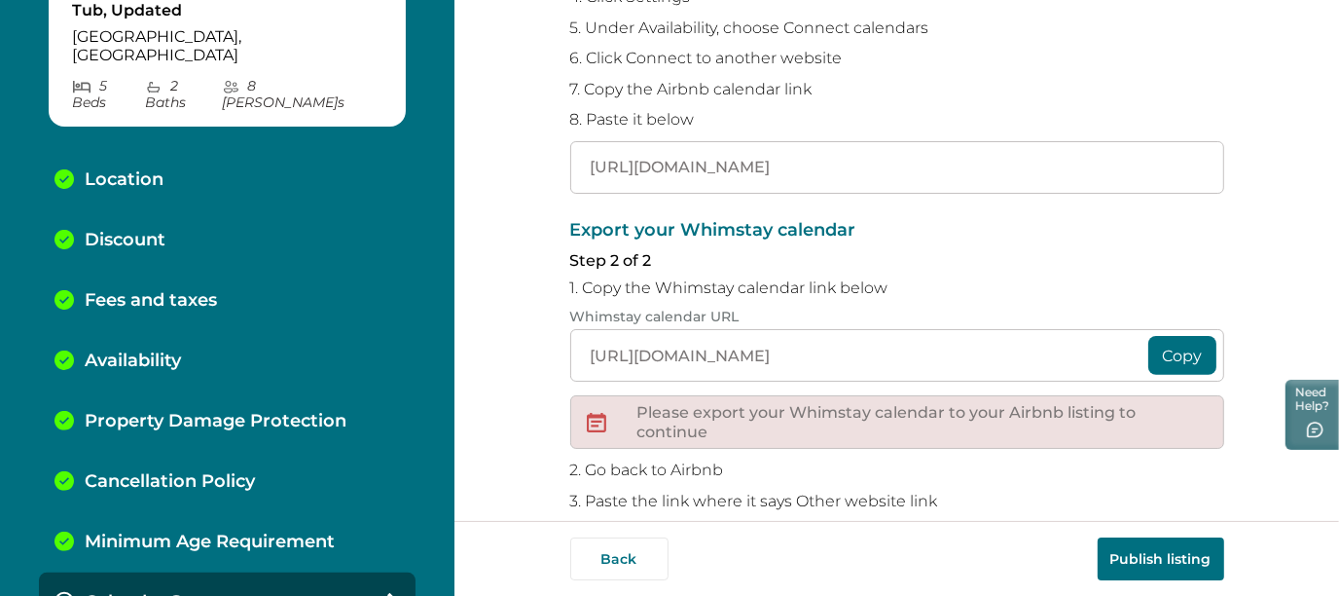
scroll to position [337, 0]
type input "[URL][DOMAIN_NAME]"
click at [1174, 354] on button "Copy" at bounding box center [1183, 352] width 68 height 39
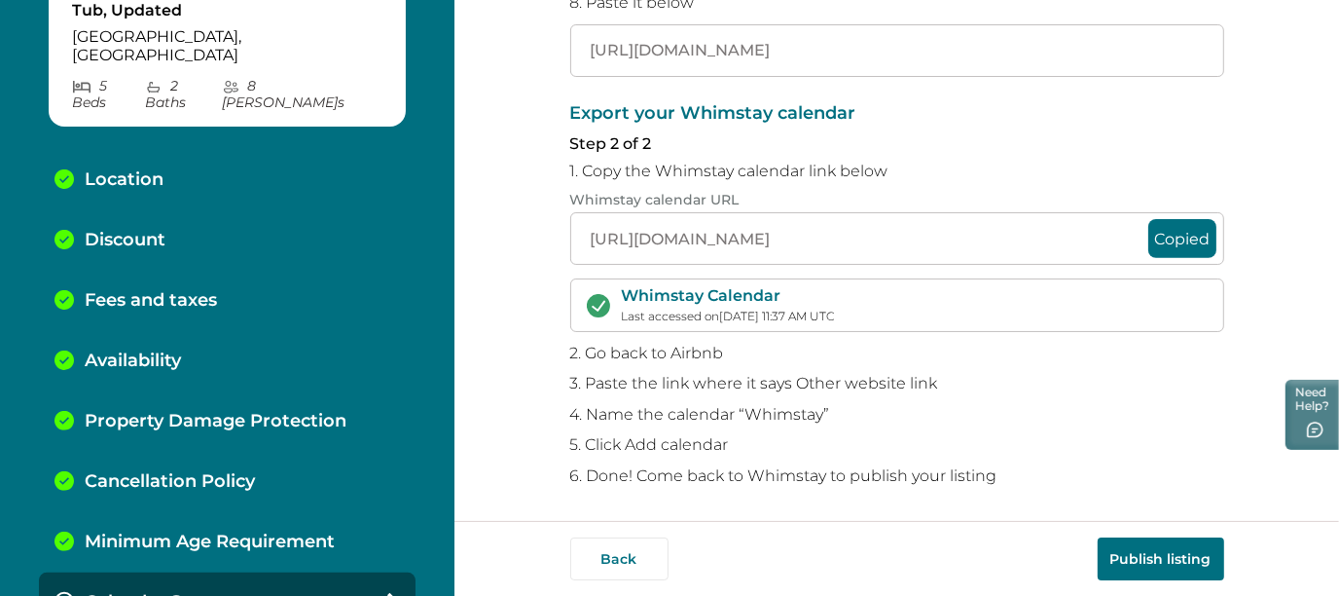
scroll to position [452, 0]
click at [1153, 547] on button "Publish listing" at bounding box center [1161, 558] width 127 height 43
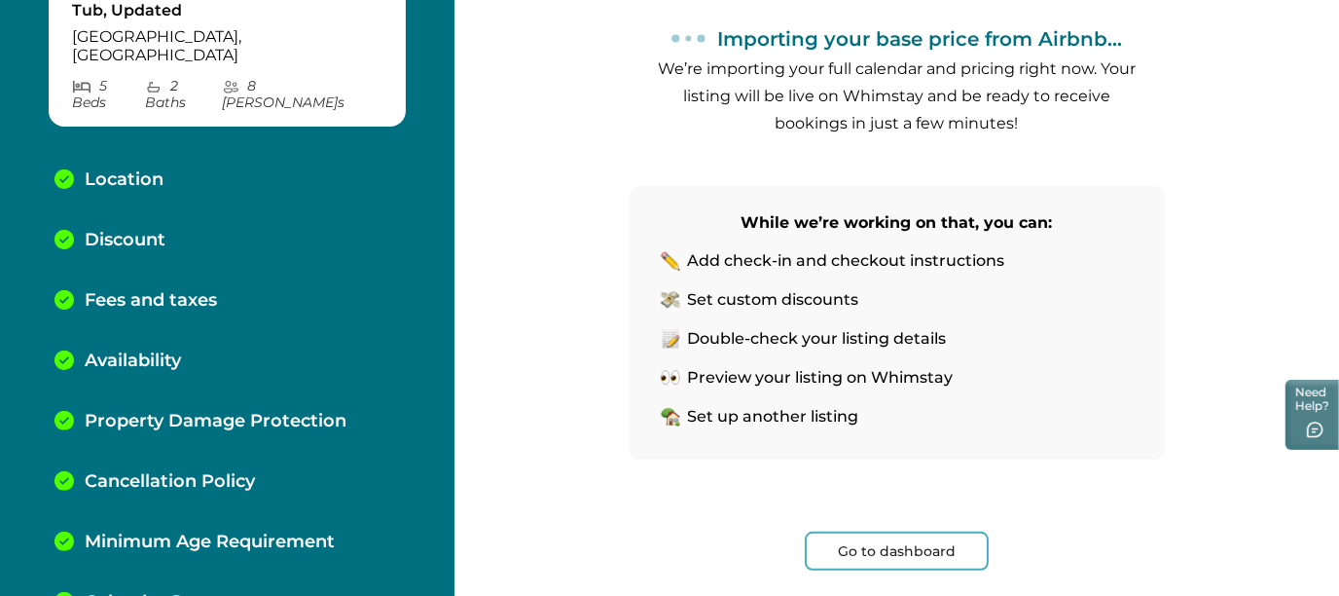
scroll to position [348, 0]
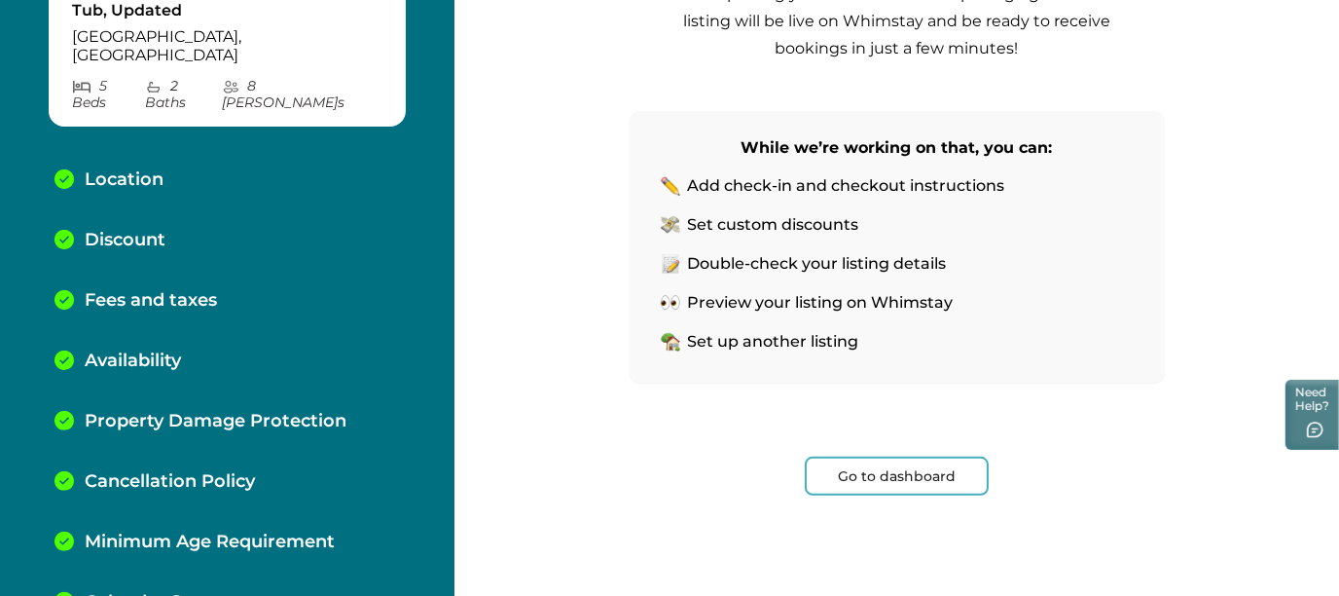
click at [669, 180] on img at bounding box center [670, 185] width 19 height 19
click at [936, 481] on button "Go to dashboard" at bounding box center [897, 476] width 184 height 39
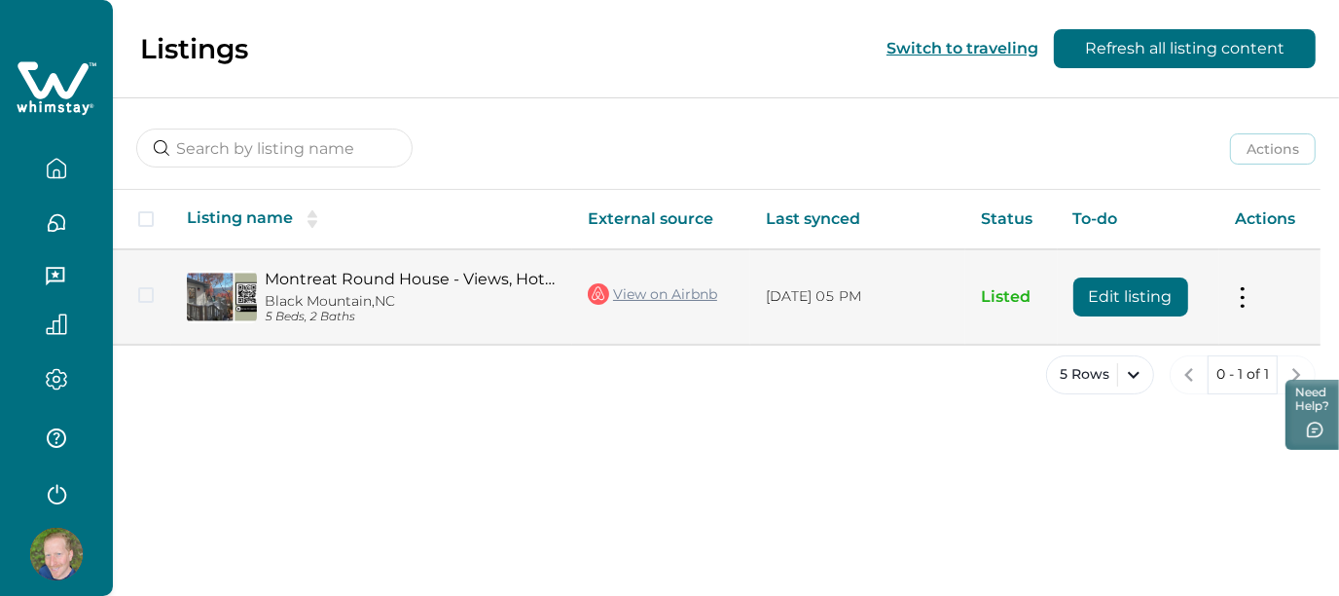
click at [361, 277] on link "Montreat Round House - Views, Hot Tub, Updated" at bounding box center [411, 279] width 292 height 18
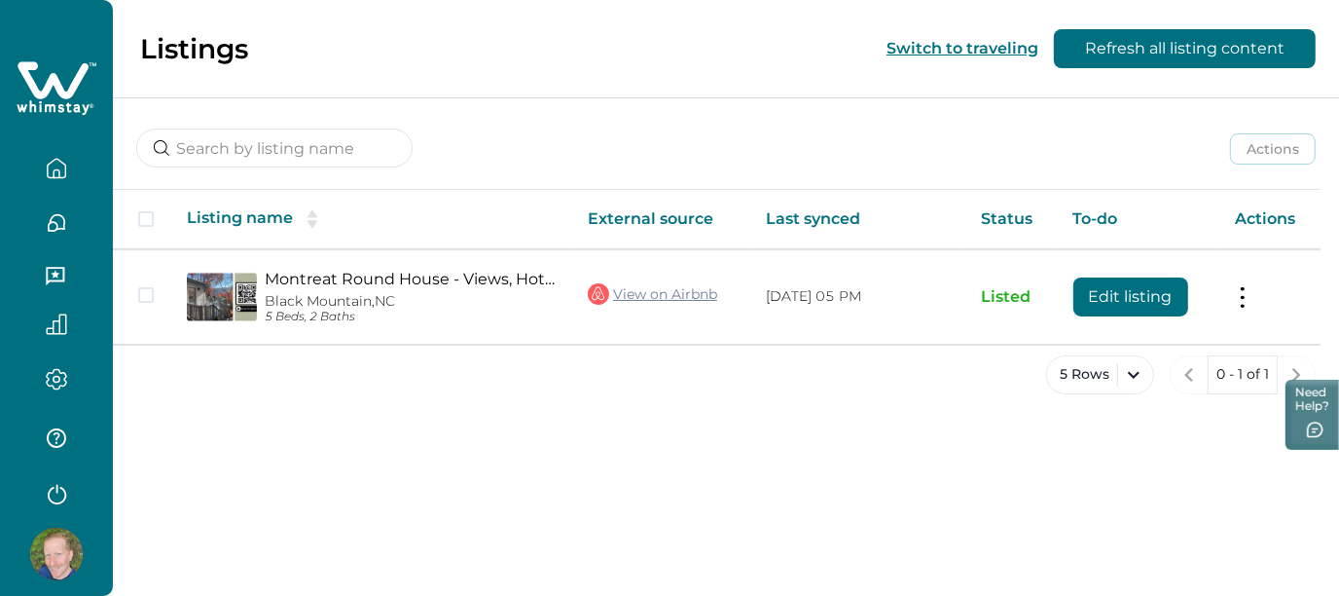
click at [50, 170] on icon "button" at bounding box center [56, 168] width 21 height 21
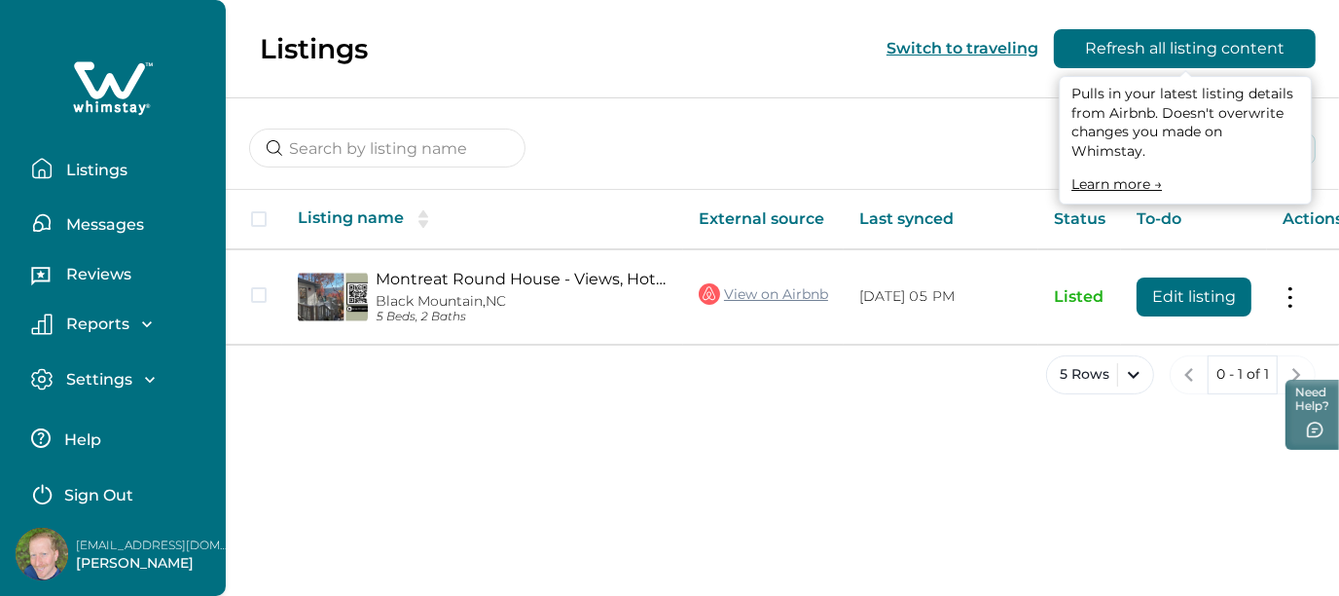
click at [1129, 45] on button "Refresh all listing content" at bounding box center [1185, 48] width 262 height 39
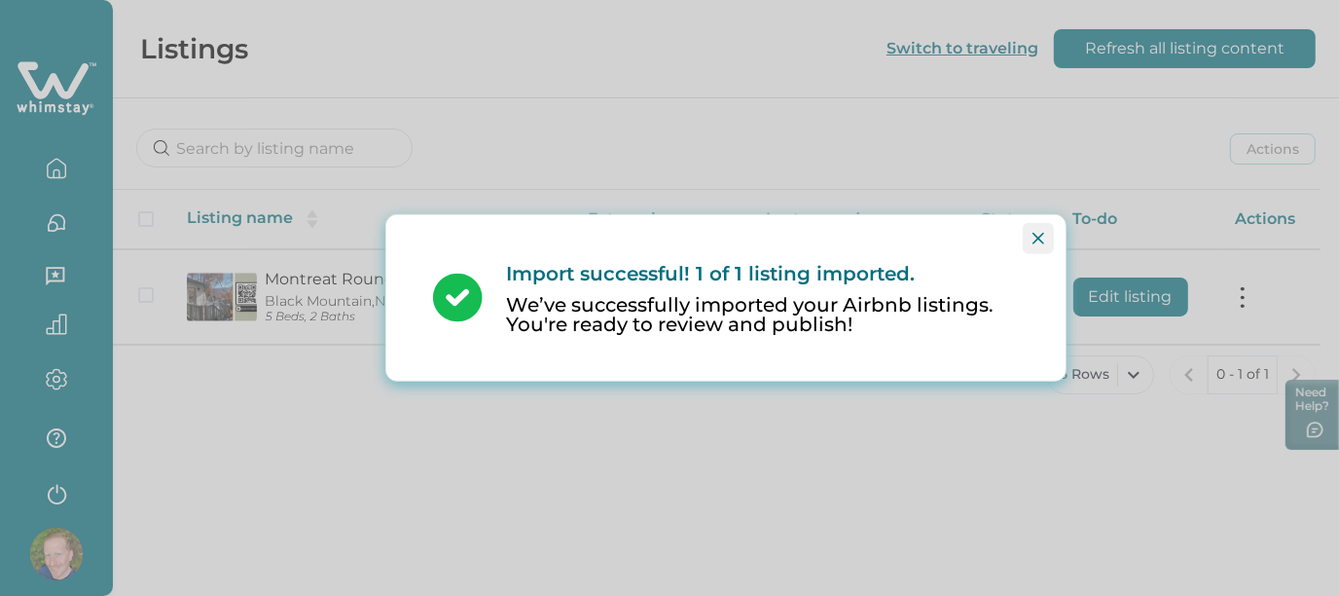
click at [1041, 234] on icon "Close" at bounding box center [1039, 239] width 12 height 12
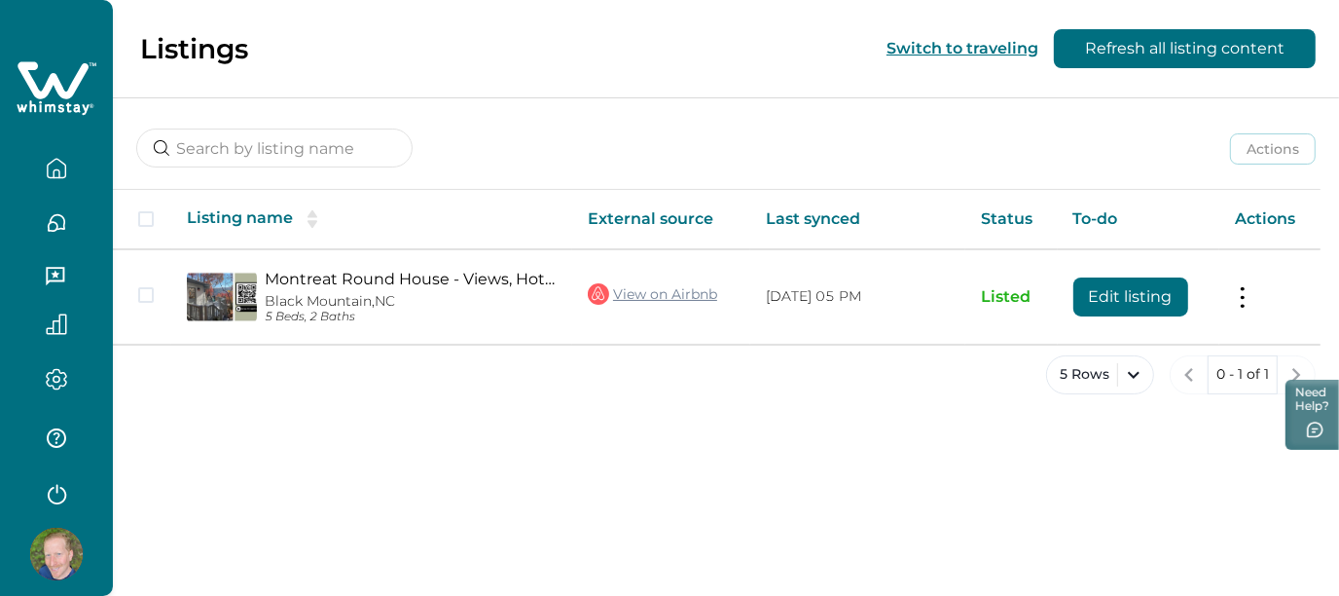
click at [56, 222] on icon "button" at bounding box center [56, 222] width 21 height 21
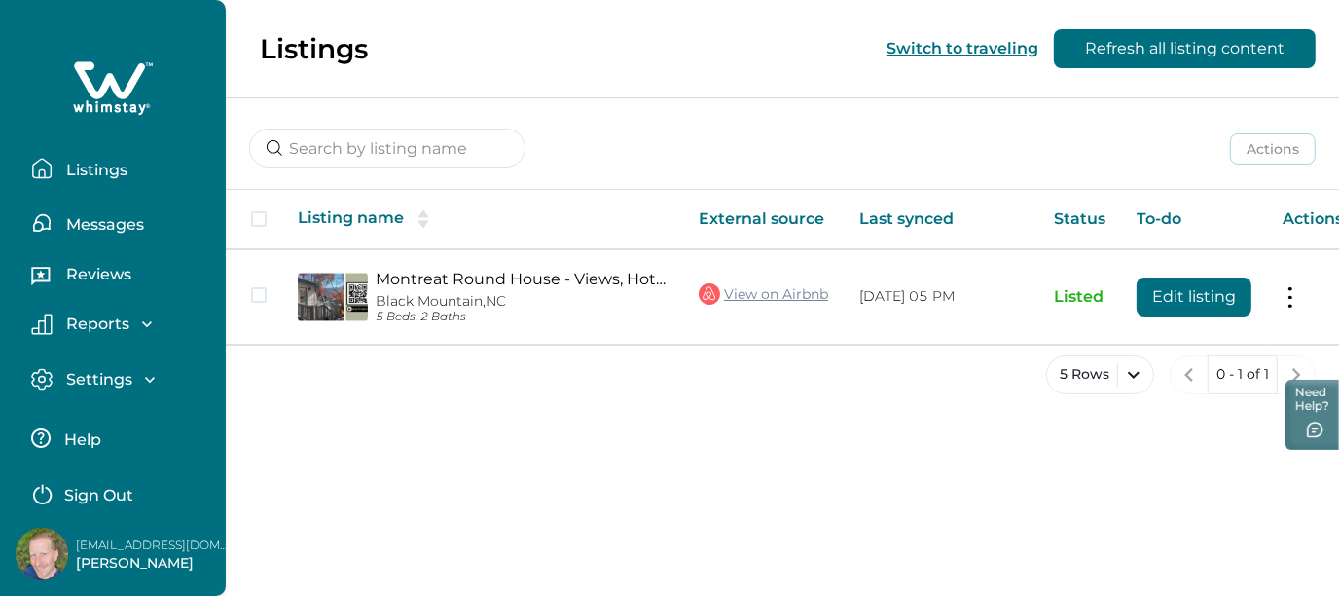
click at [47, 275] on icon "button" at bounding box center [41, 277] width 21 height 21
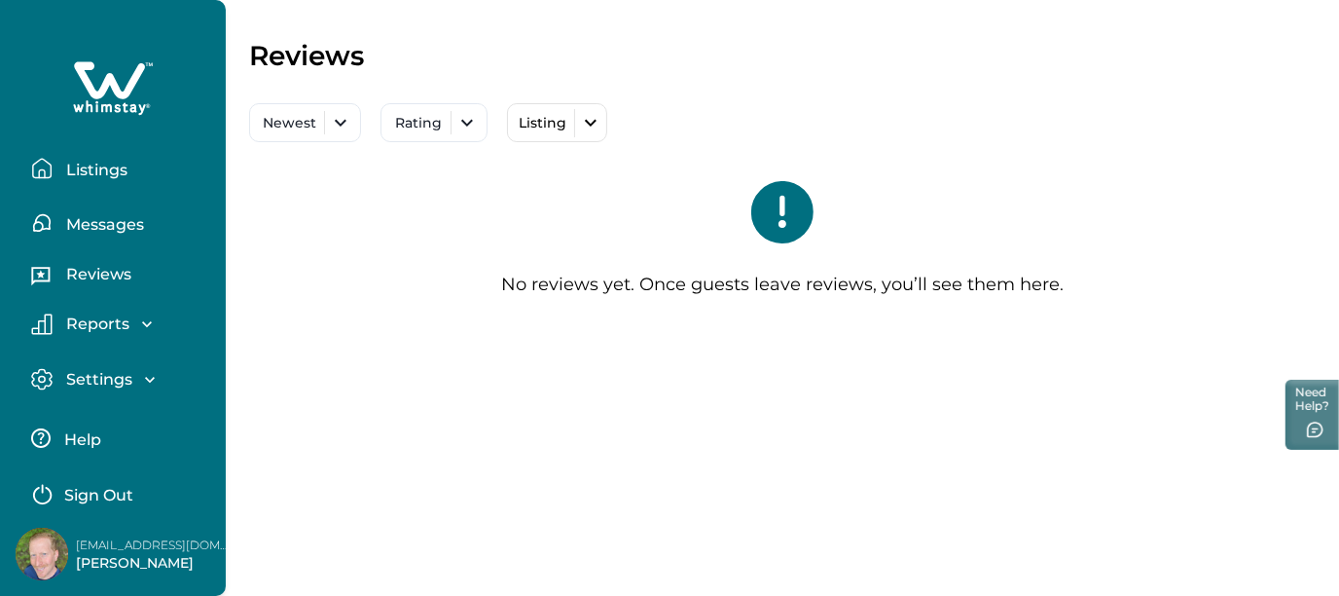
click at [42, 332] on icon "button" at bounding box center [41, 323] width 21 height 21
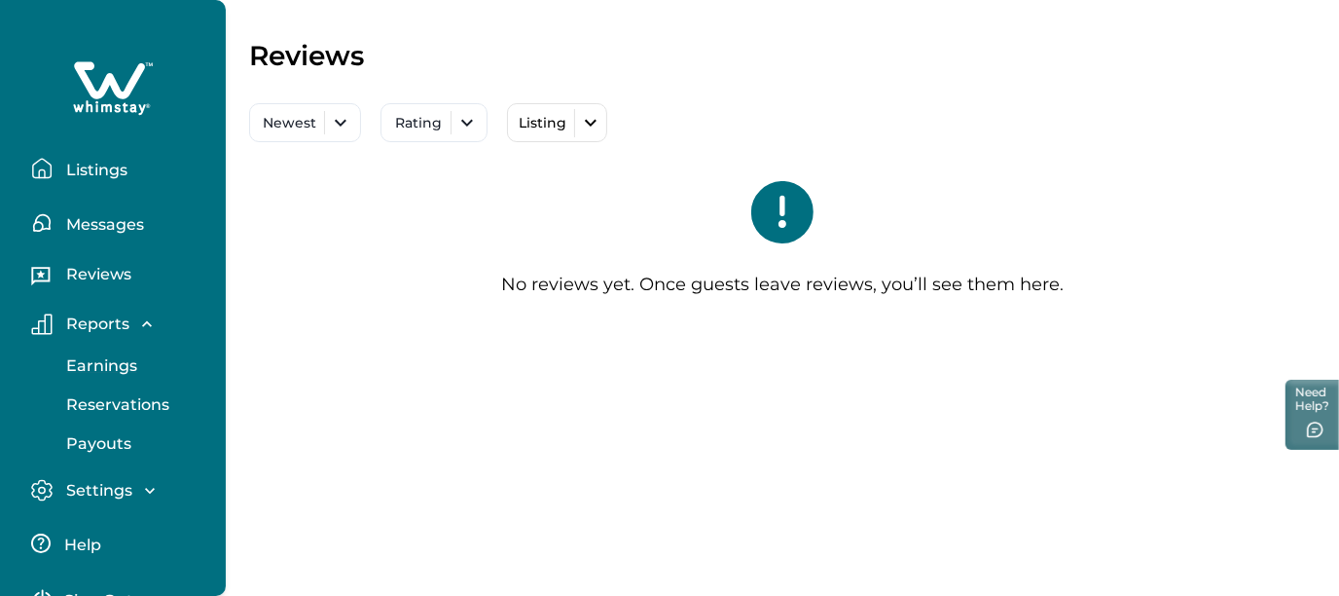
click at [74, 356] on p "Earnings" at bounding box center [98, 365] width 77 height 19
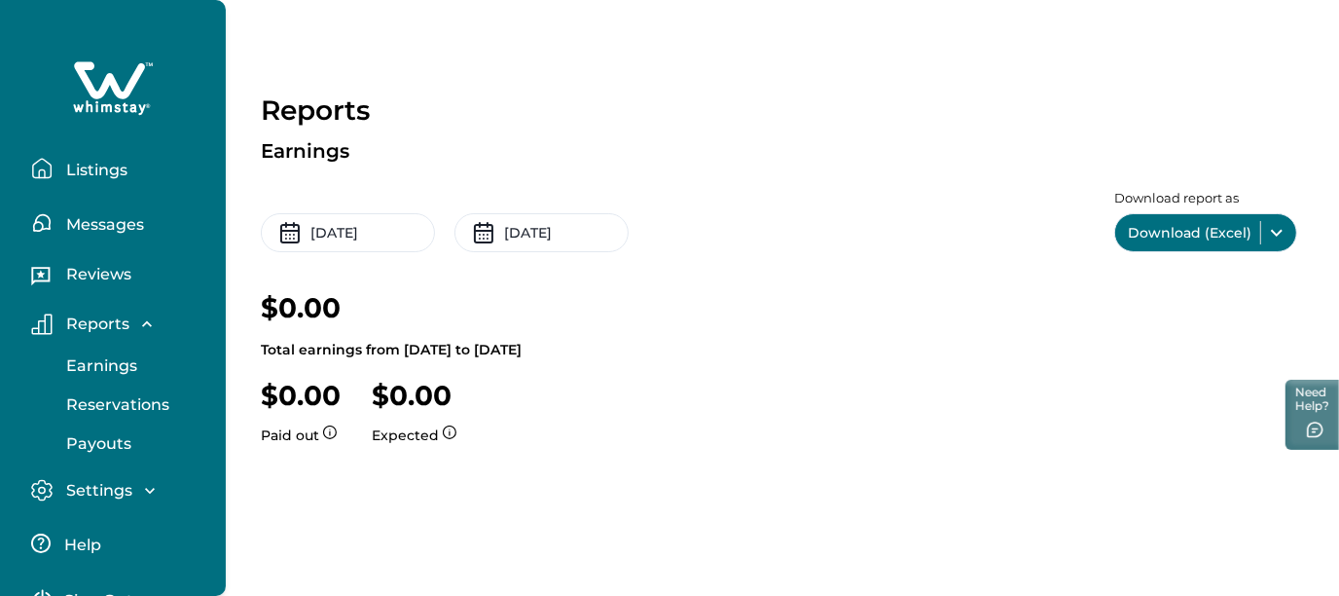
click at [53, 484] on div "Settings" at bounding box center [106, 490] width 107 height 19
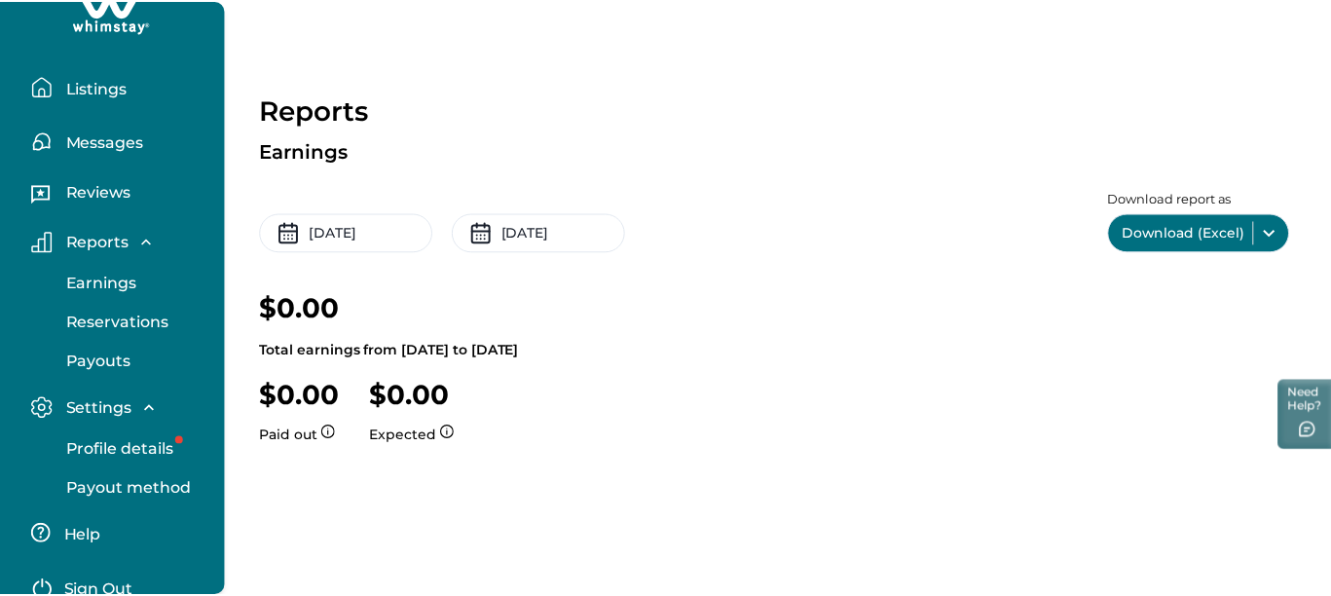
scroll to position [126, 0]
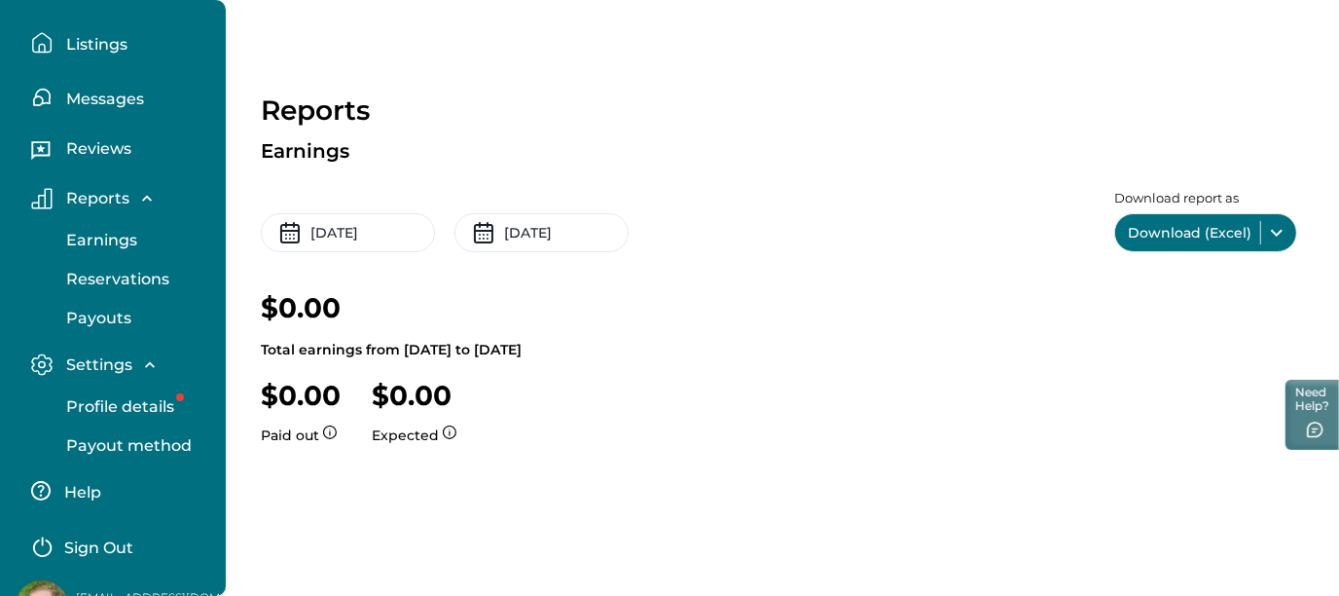
click at [169, 408] on p "Profile details" at bounding box center [117, 406] width 114 height 19
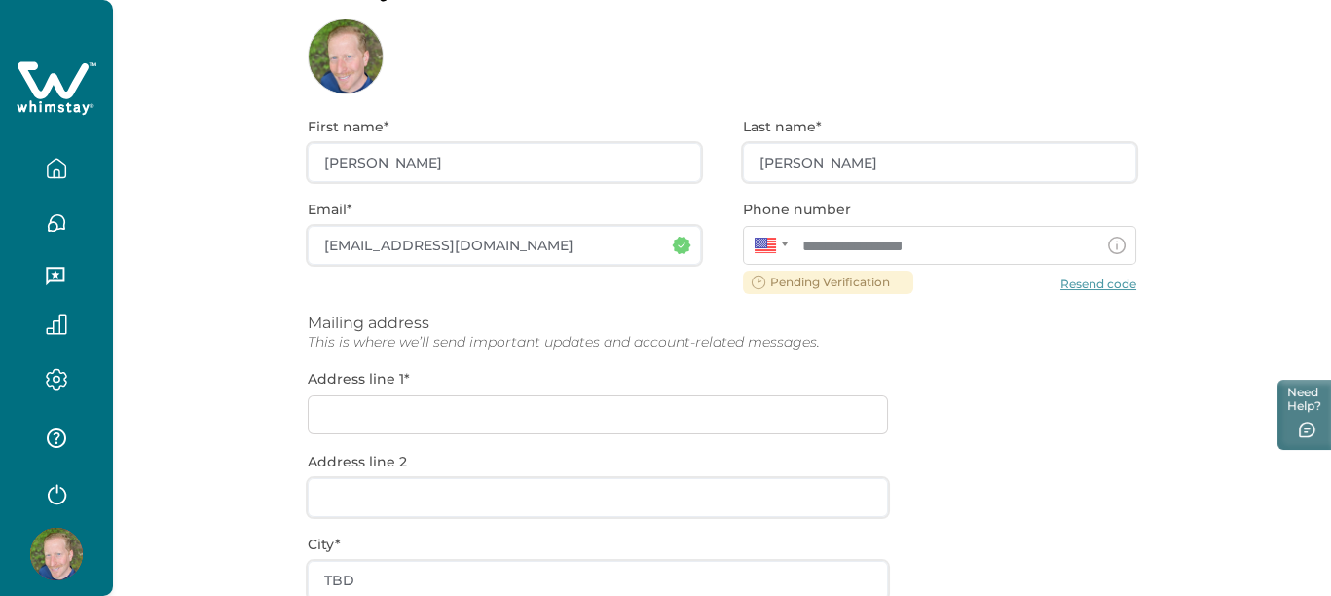
scroll to position [125, 0]
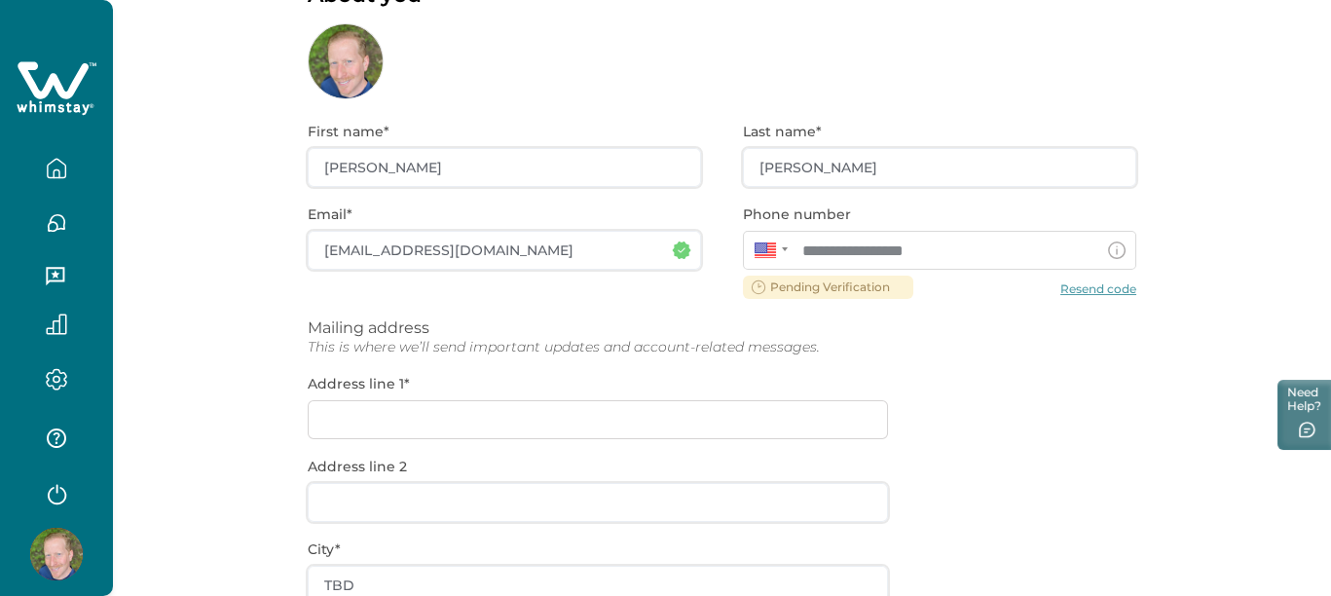
click at [52, 440] on icon "button" at bounding box center [56, 437] width 19 height 19
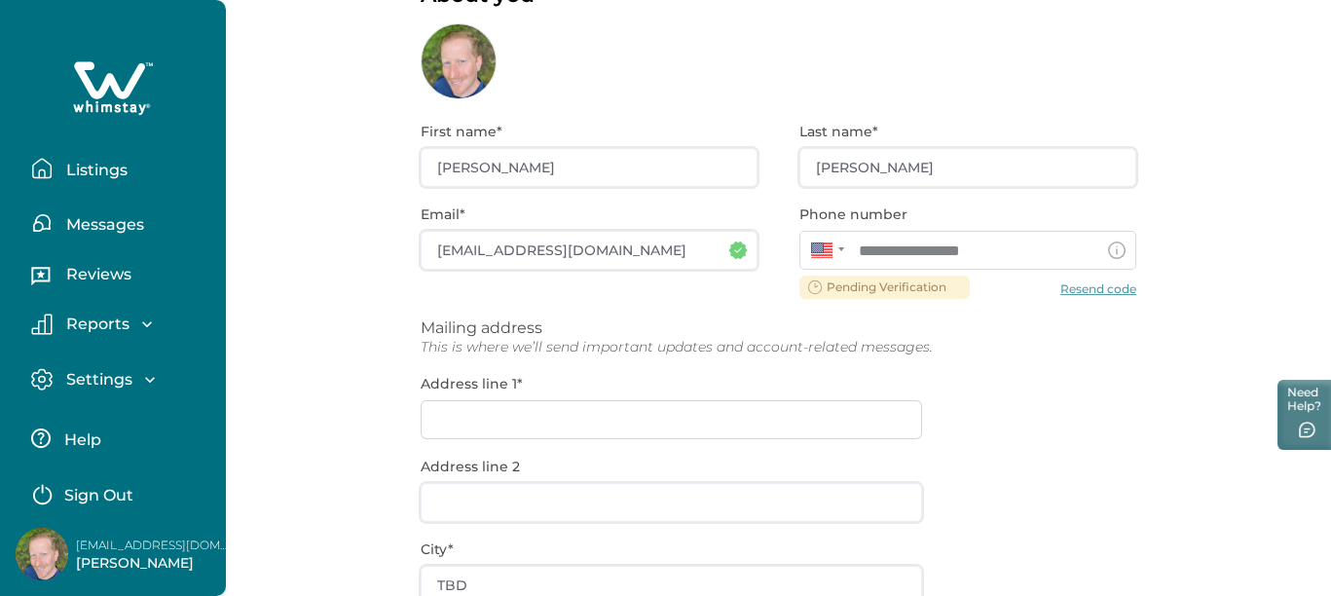
click at [106, 169] on p "Listings" at bounding box center [93, 170] width 67 height 19
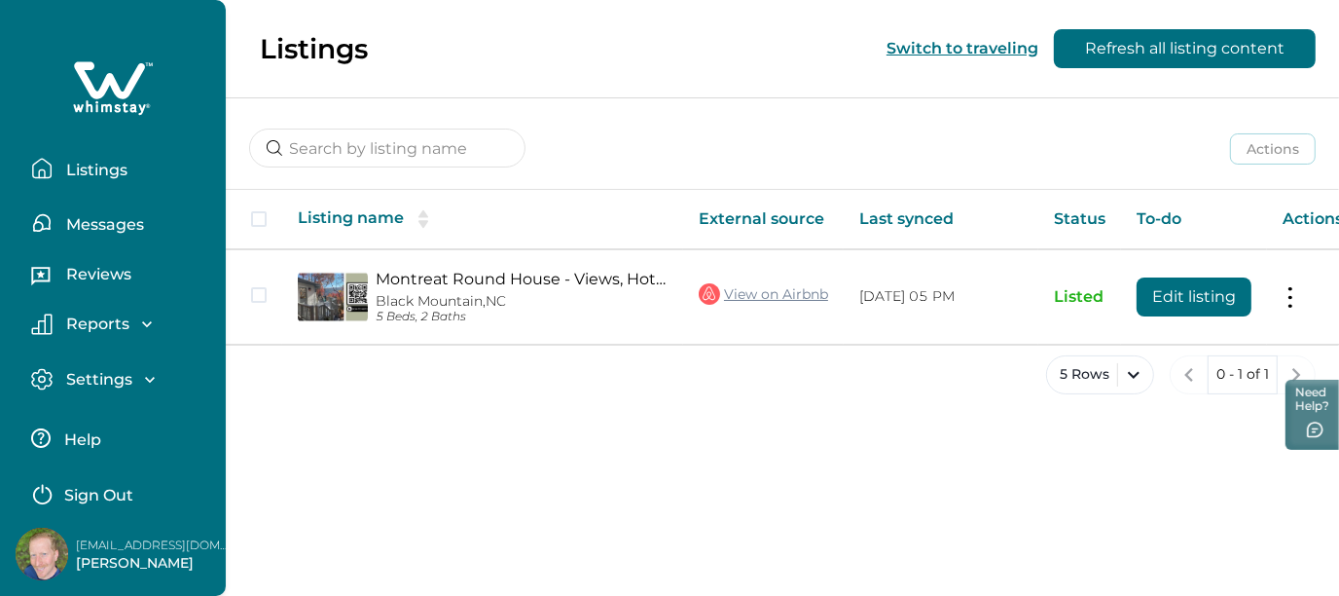
click at [261, 226] on span at bounding box center [259, 219] width 16 height 16
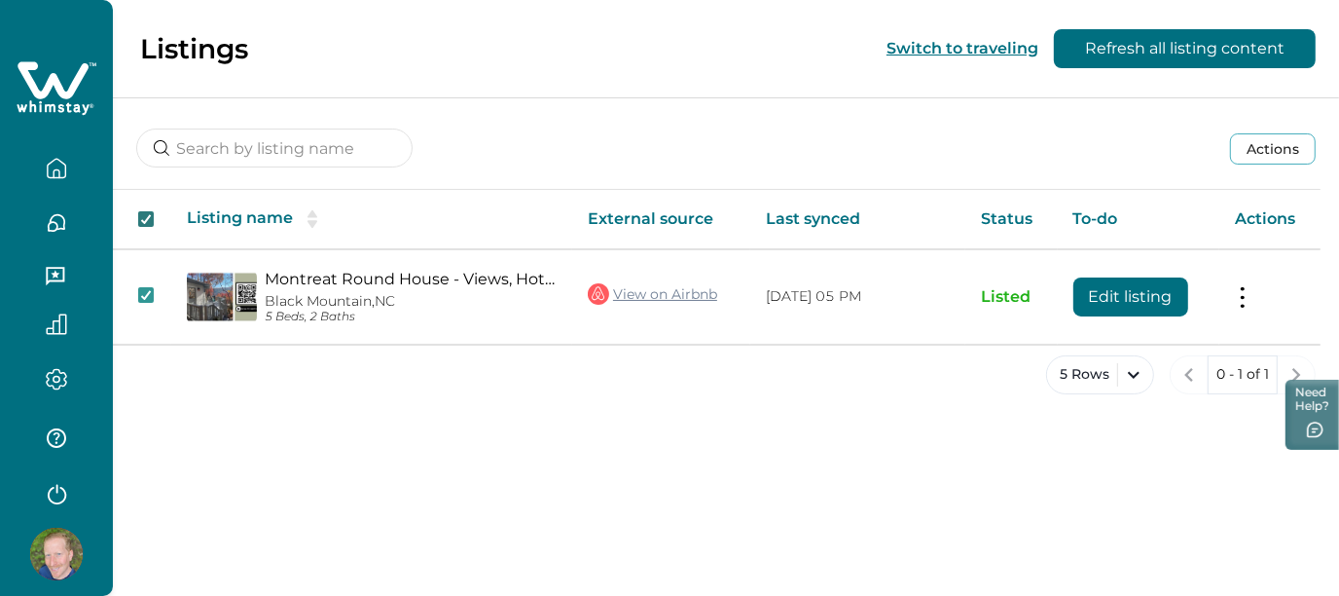
click at [145, 219] on icon at bounding box center [146, 219] width 12 height 10
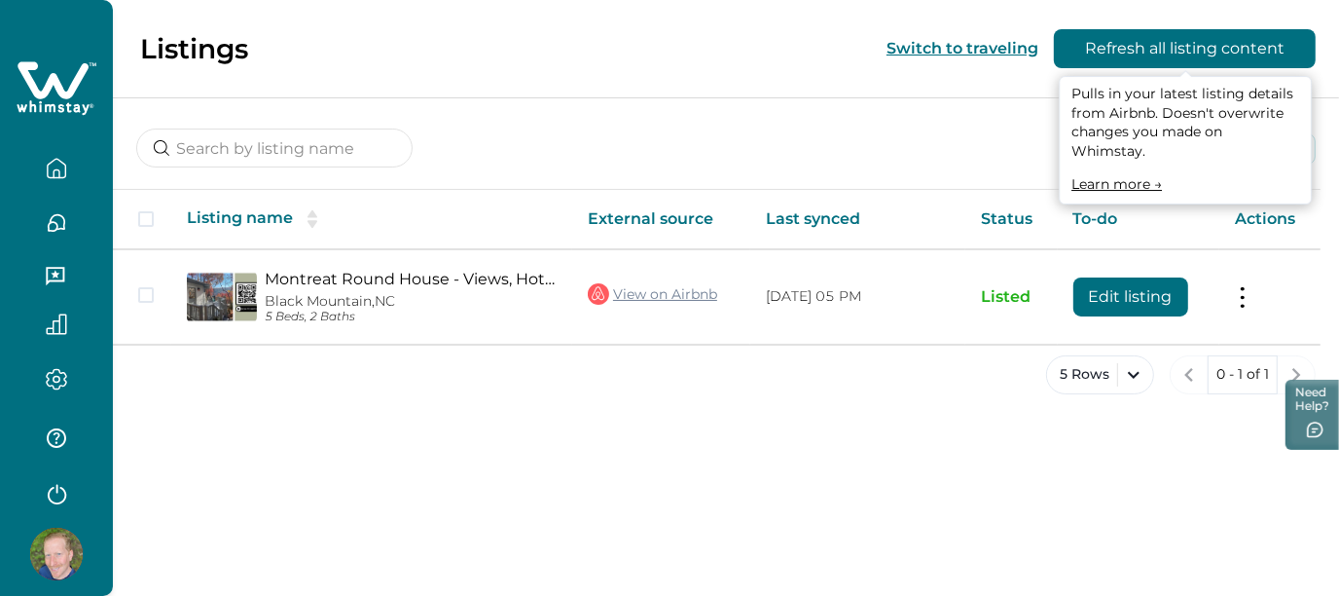
click at [1212, 40] on button "Refresh all listing content" at bounding box center [1185, 48] width 262 height 39
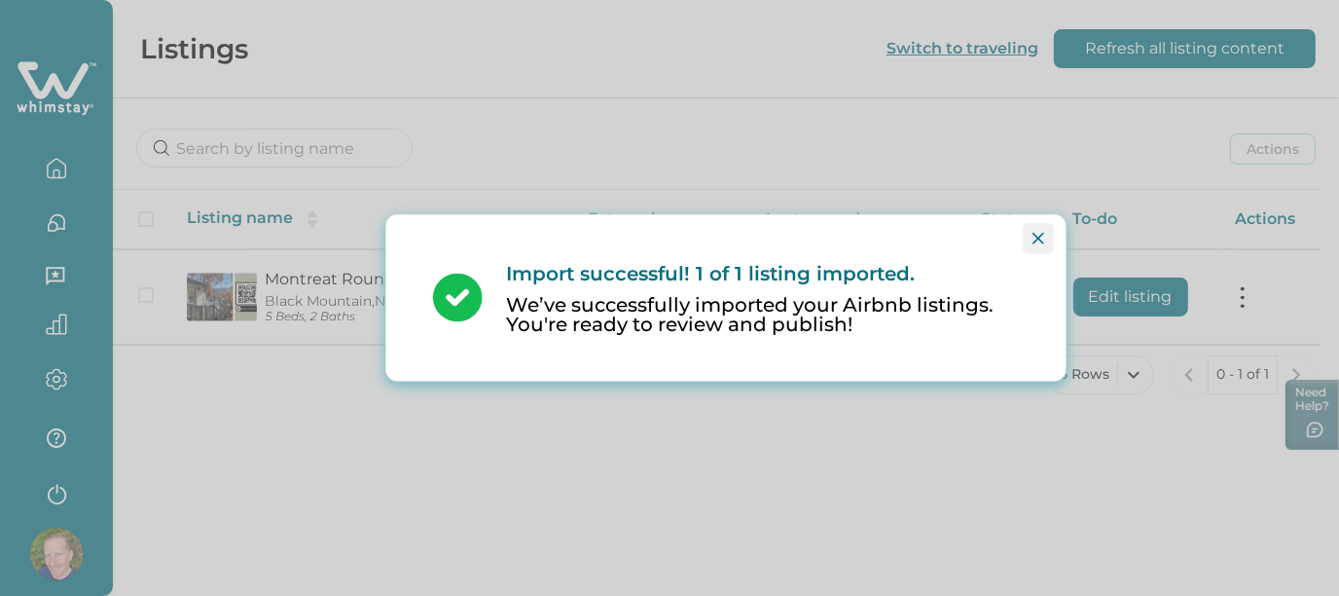
click at [1040, 233] on icon "Close" at bounding box center [1039, 239] width 12 height 12
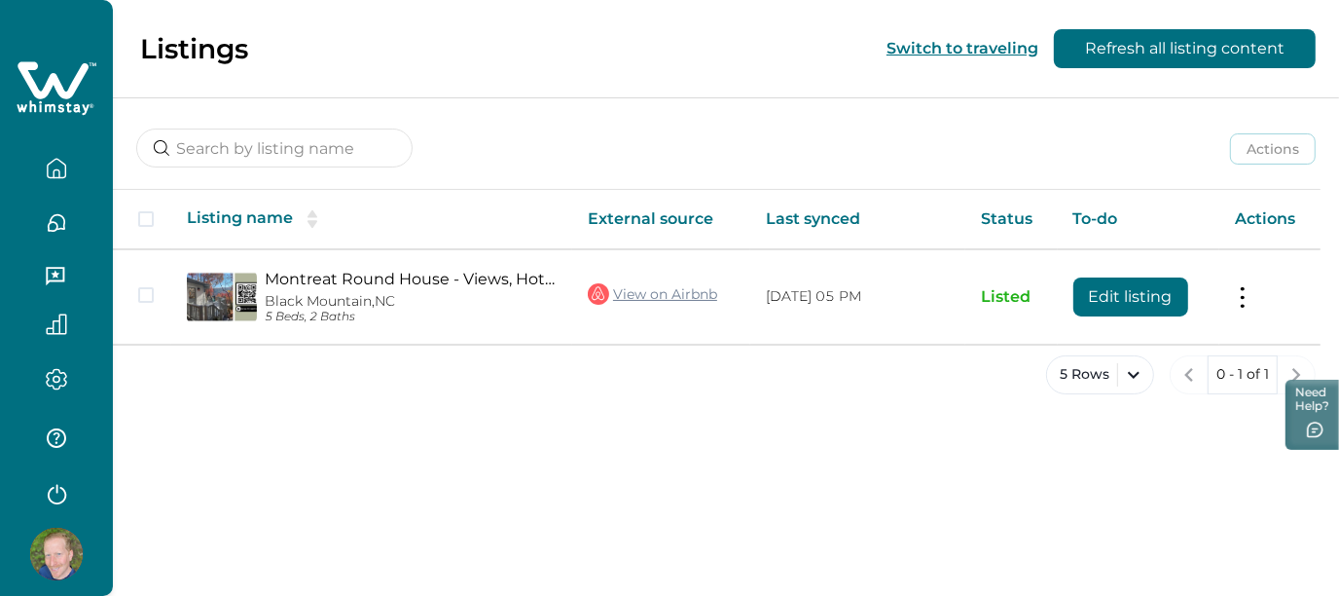
click at [981, 50] on button "Switch to traveling" at bounding box center [963, 48] width 152 height 18
